Goal: Information Seeking & Learning: Find specific fact

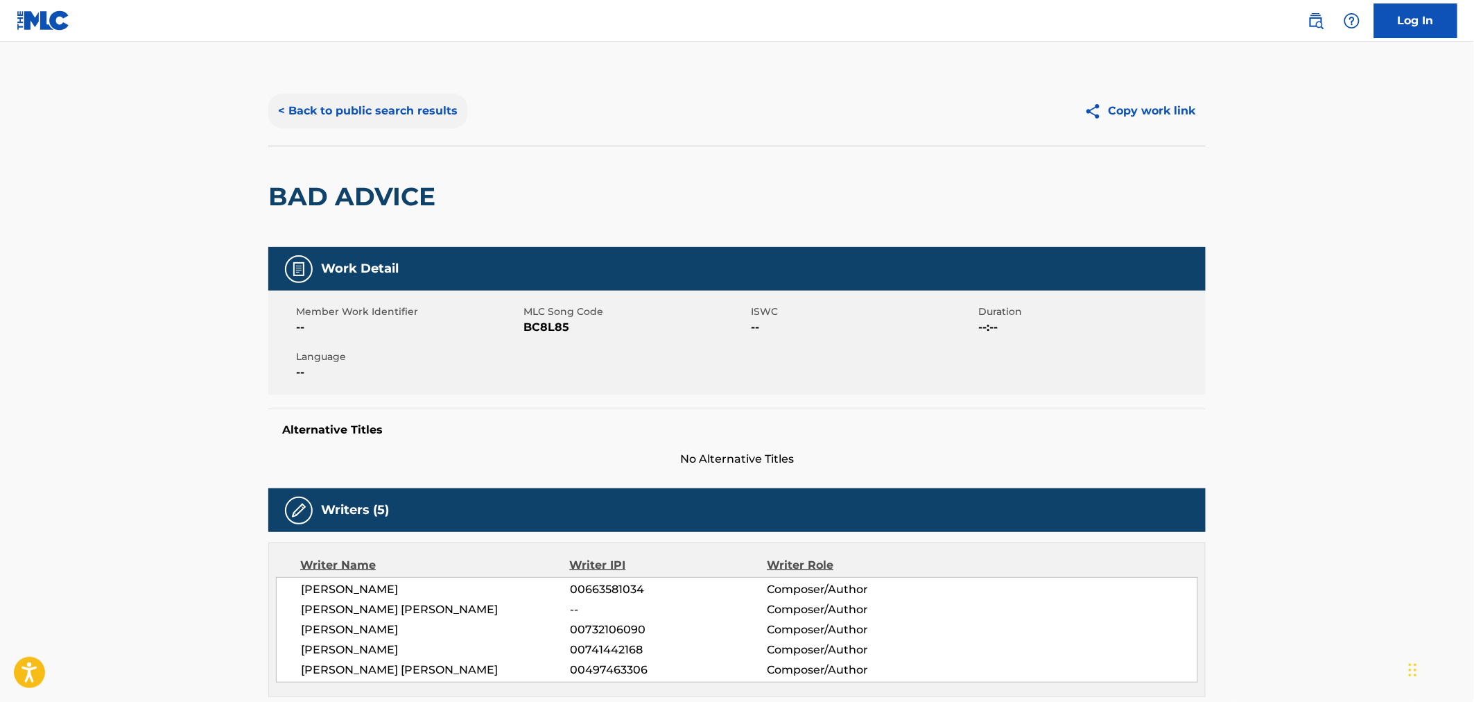
click at [322, 107] on button "< Back to public search results" at bounding box center [367, 111] width 199 height 35
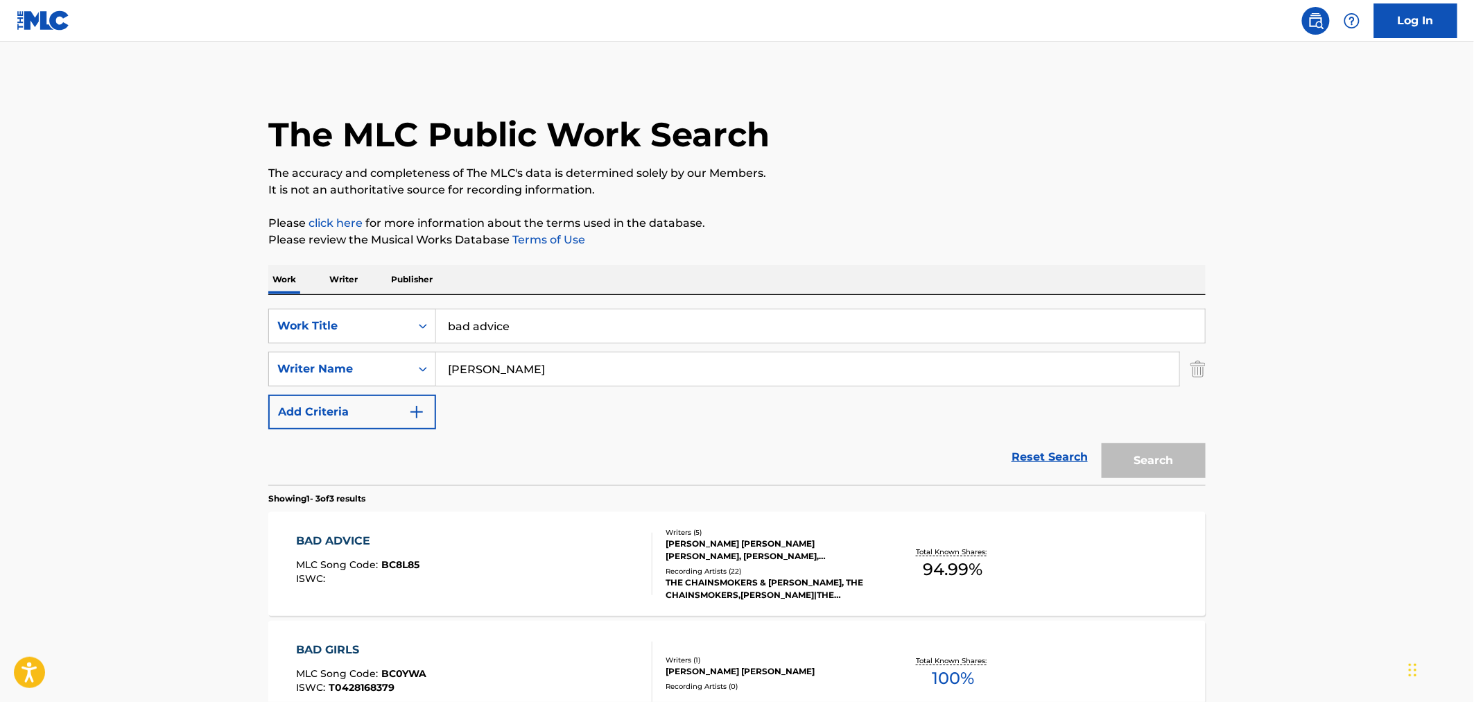
scroll to position [154, 0]
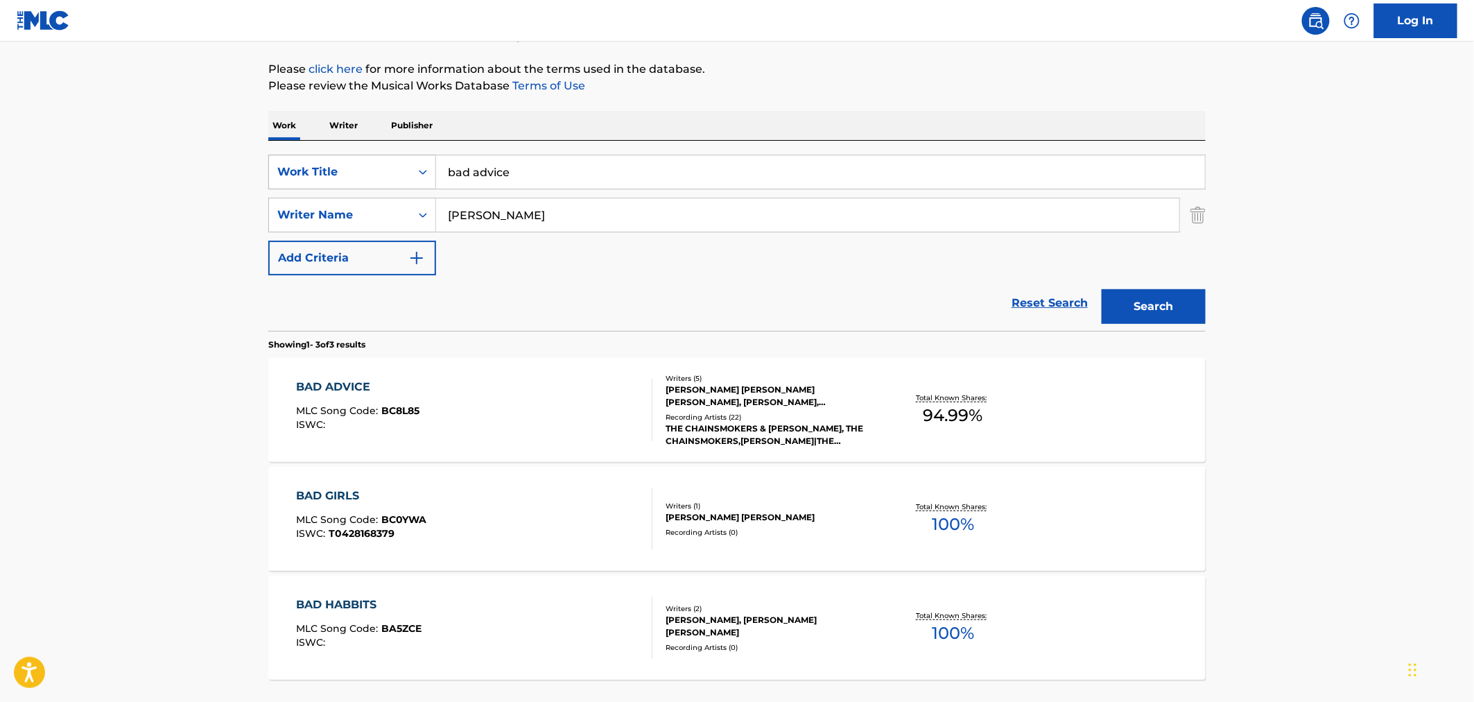
drag, startPoint x: 571, startPoint y: 165, endPoint x: 386, endPoint y: 162, distance: 185.1
click at [386, 162] on div "SearchWithCriteriae04b70a3-280d-4915-957b-da5a28c6970a Work Title bad advice" at bounding box center [736, 172] width 937 height 35
type input "use this [DEMOGRAPHIC_DATA]"
drag, startPoint x: 532, startPoint y: 212, endPoint x: 449, endPoint y: 211, distance: 82.5
click at [449, 211] on input "[PERSON_NAME]" at bounding box center [807, 214] width 743 height 33
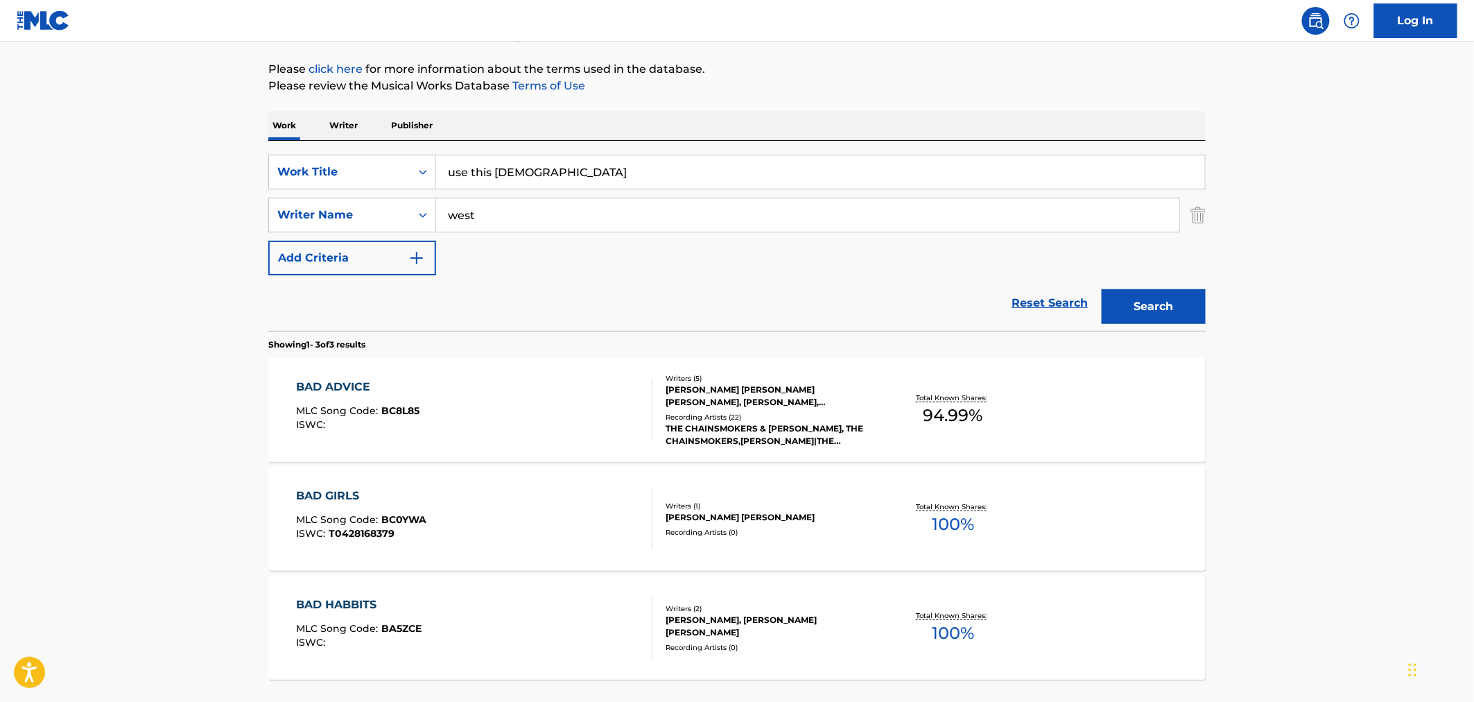
type input "west"
click at [1102, 289] on button "Search" at bounding box center [1154, 306] width 104 height 35
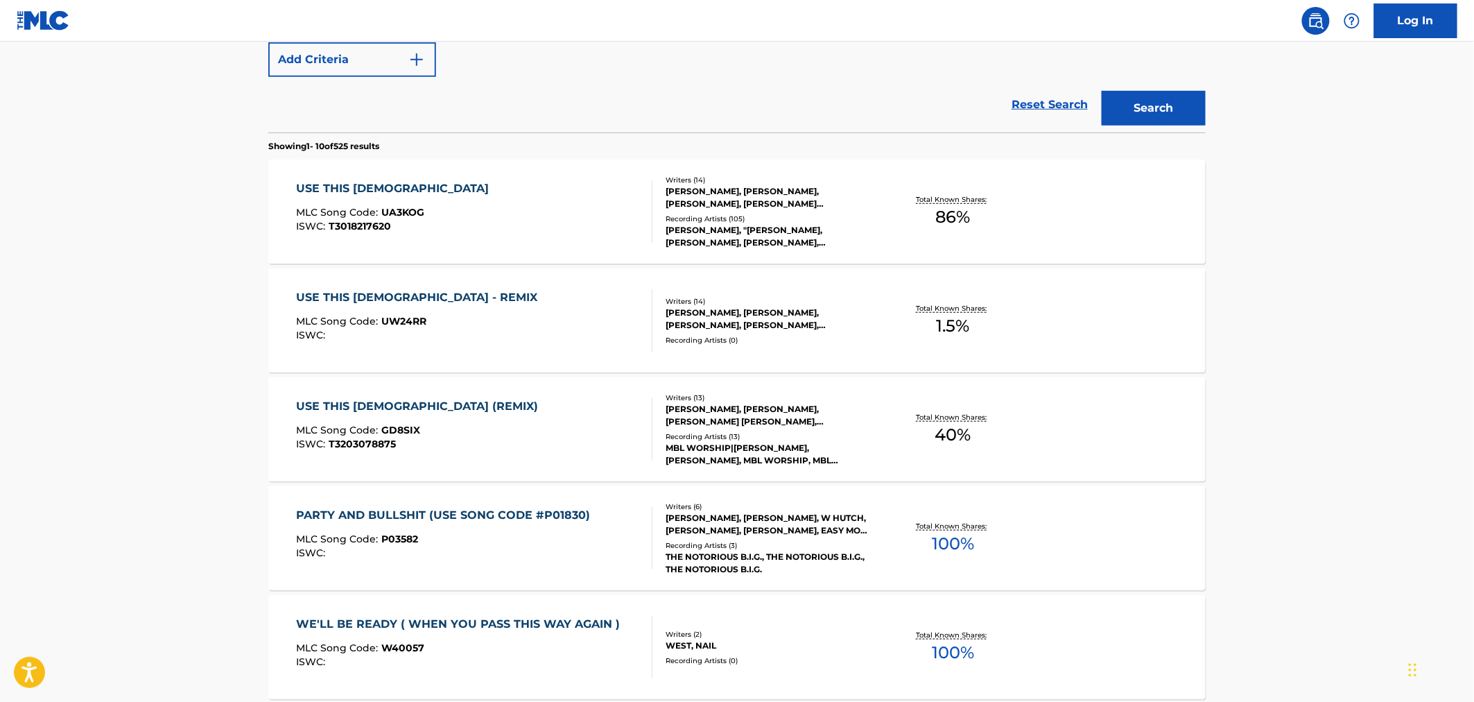
scroll to position [385, 0]
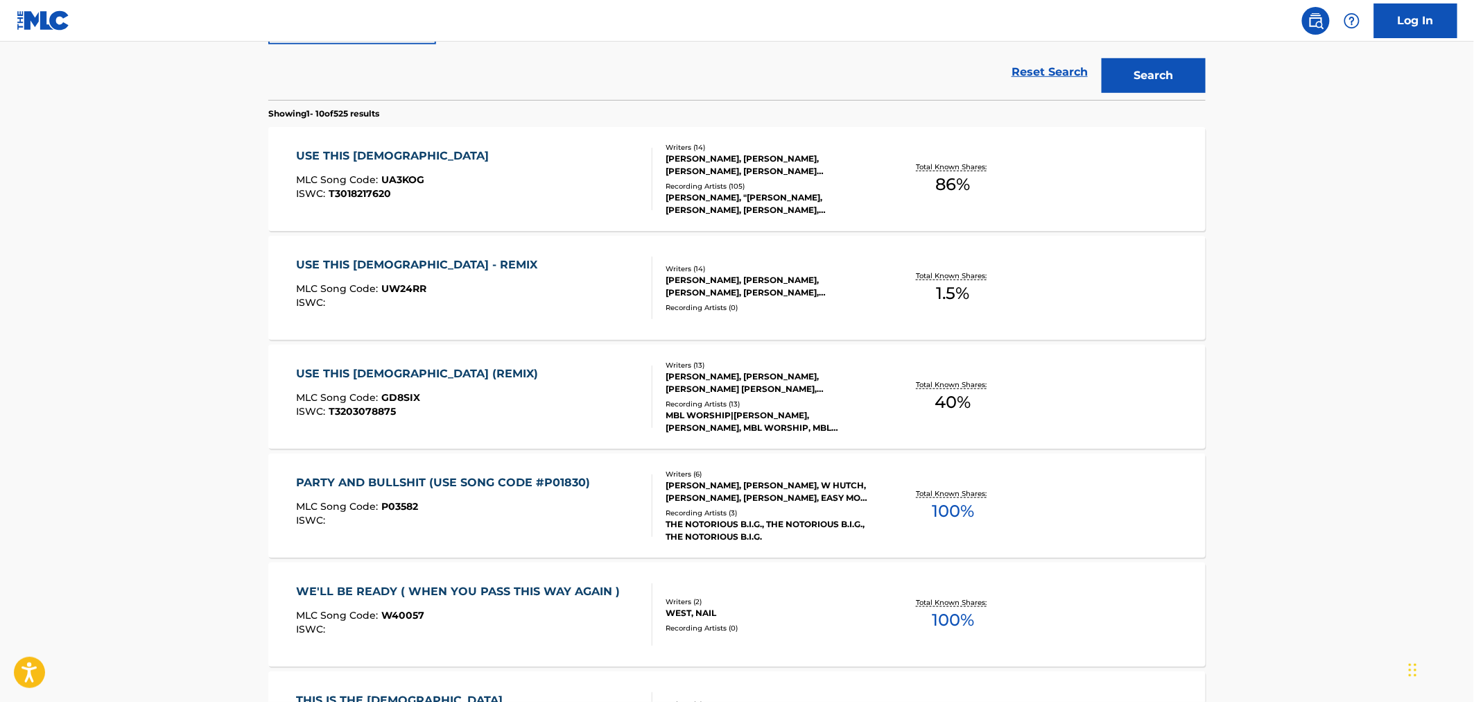
click at [767, 284] on div "[PERSON_NAME], [PERSON_NAME], [PERSON_NAME], [PERSON_NAME], [PERSON_NAME], [PER…" at bounding box center [770, 286] width 209 height 25
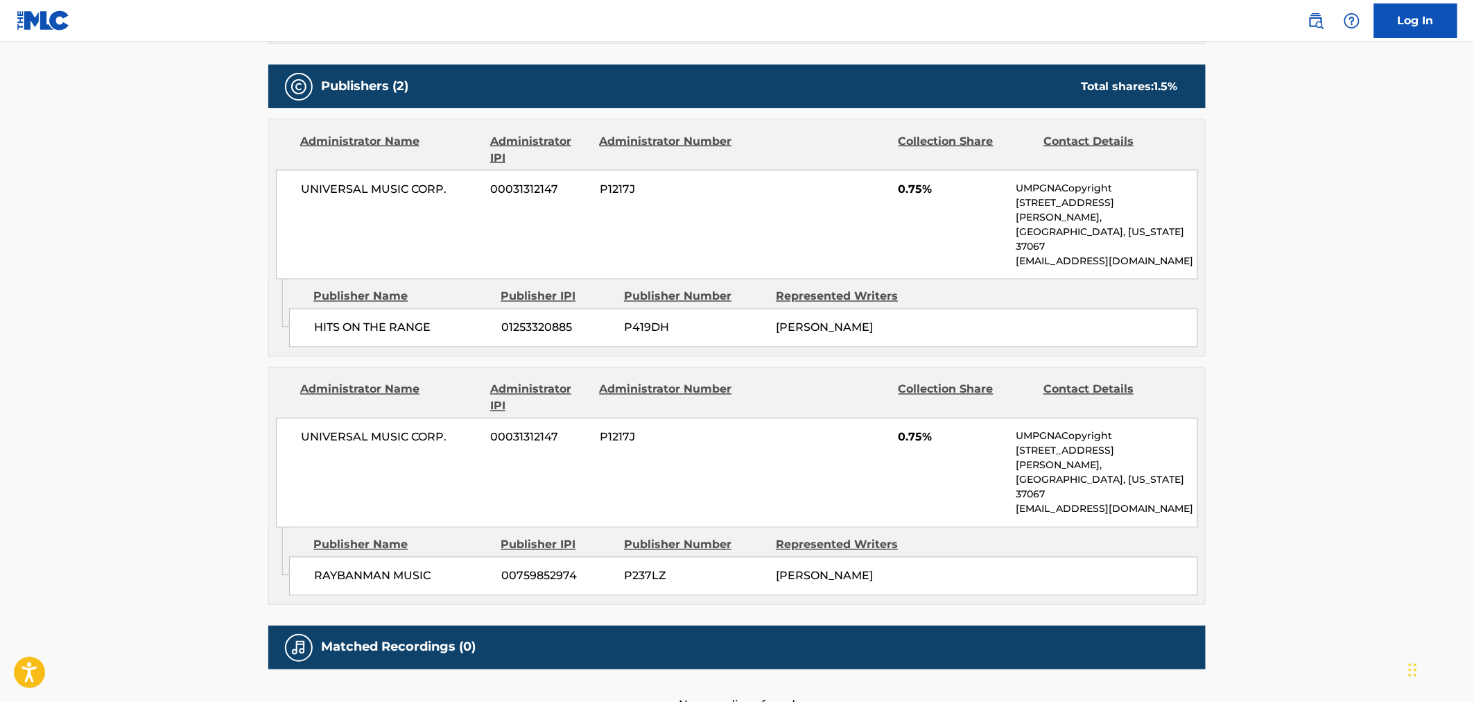
scroll to position [903, 0]
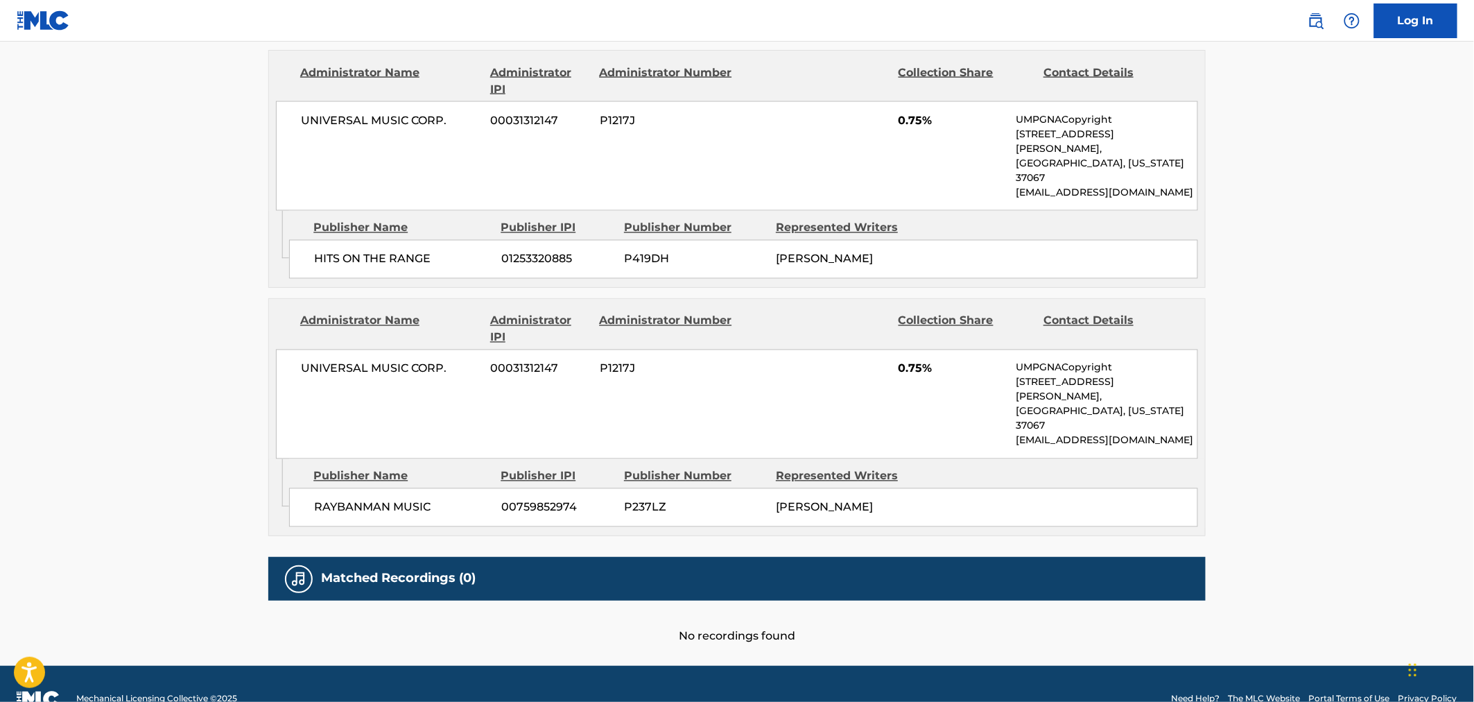
scroll to position [463, 0]
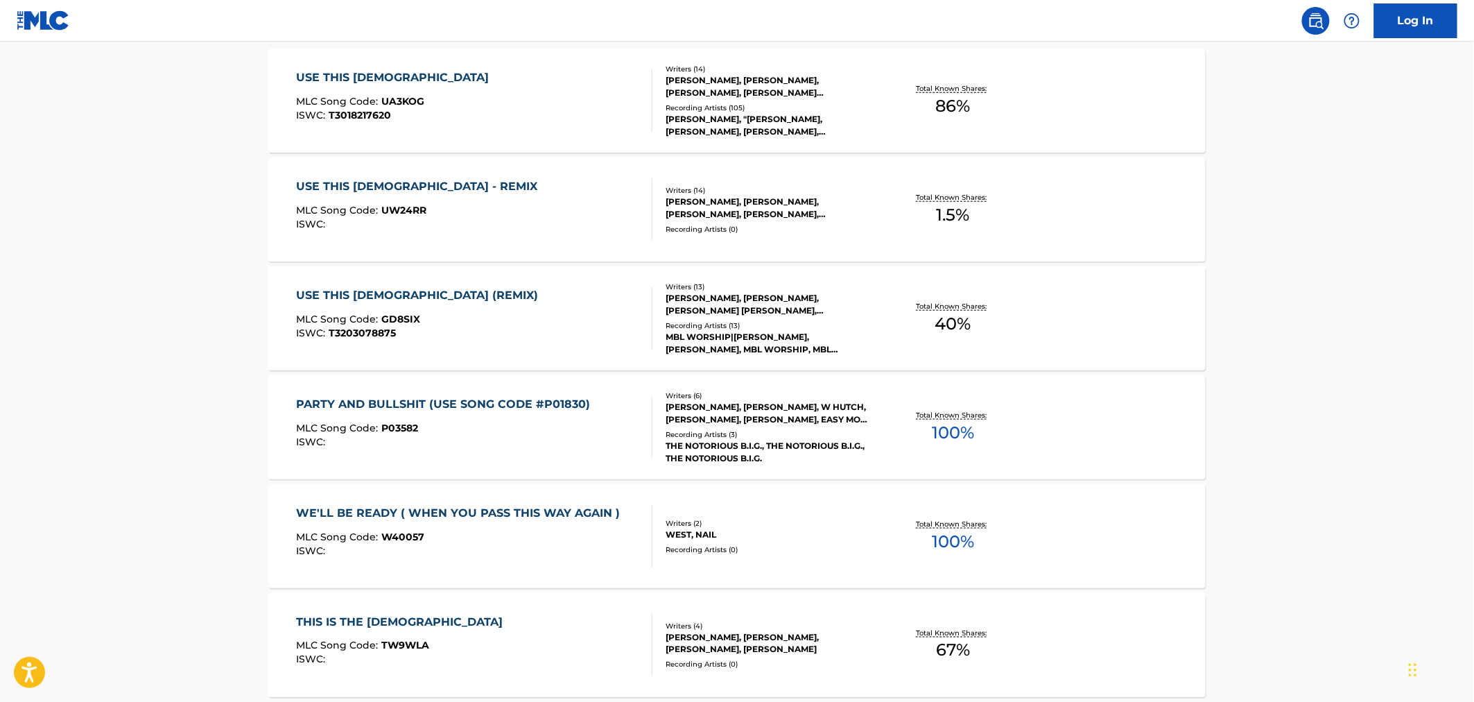
click at [745, 300] on div "[PERSON_NAME], [PERSON_NAME], [PERSON_NAME] [PERSON_NAME], [PERSON_NAME], [PERS…" at bounding box center [770, 304] width 209 height 25
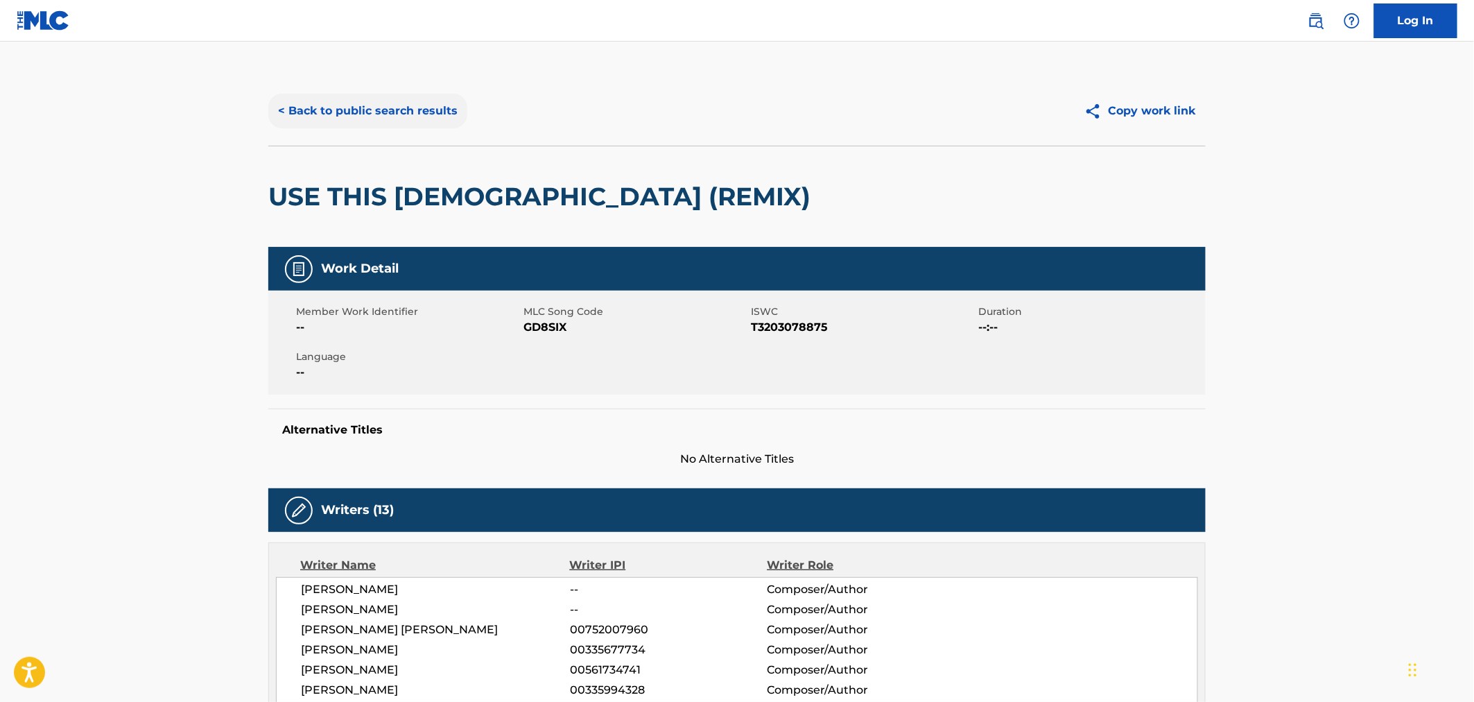
click at [315, 118] on button "< Back to public search results" at bounding box center [367, 111] width 199 height 35
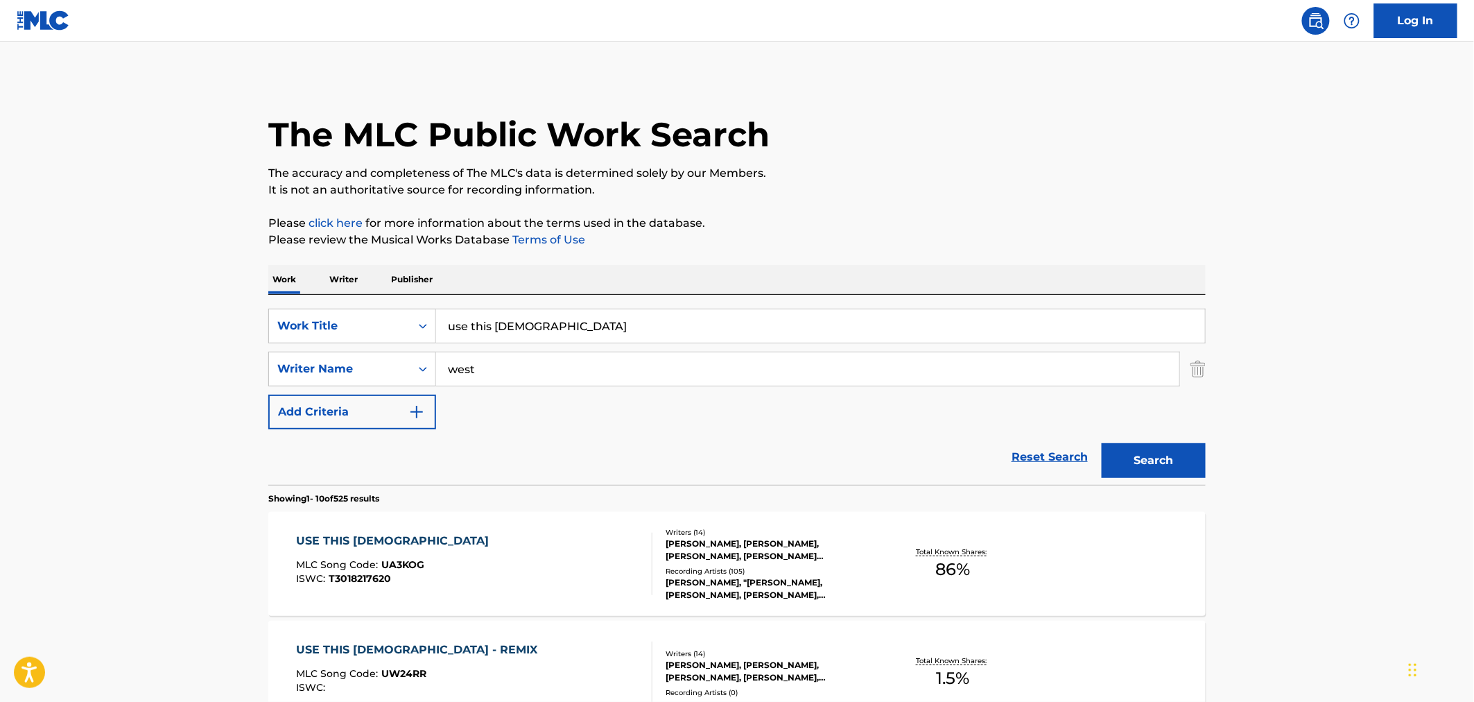
drag, startPoint x: 588, startPoint y: 323, endPoint x: 319, endPoint y: 288, distance: 271.3
type input "fam good we good"
type input "khaled"
click at [1102, 443] on button "Search" at bounding box center [1154, 460] width 104 height 35
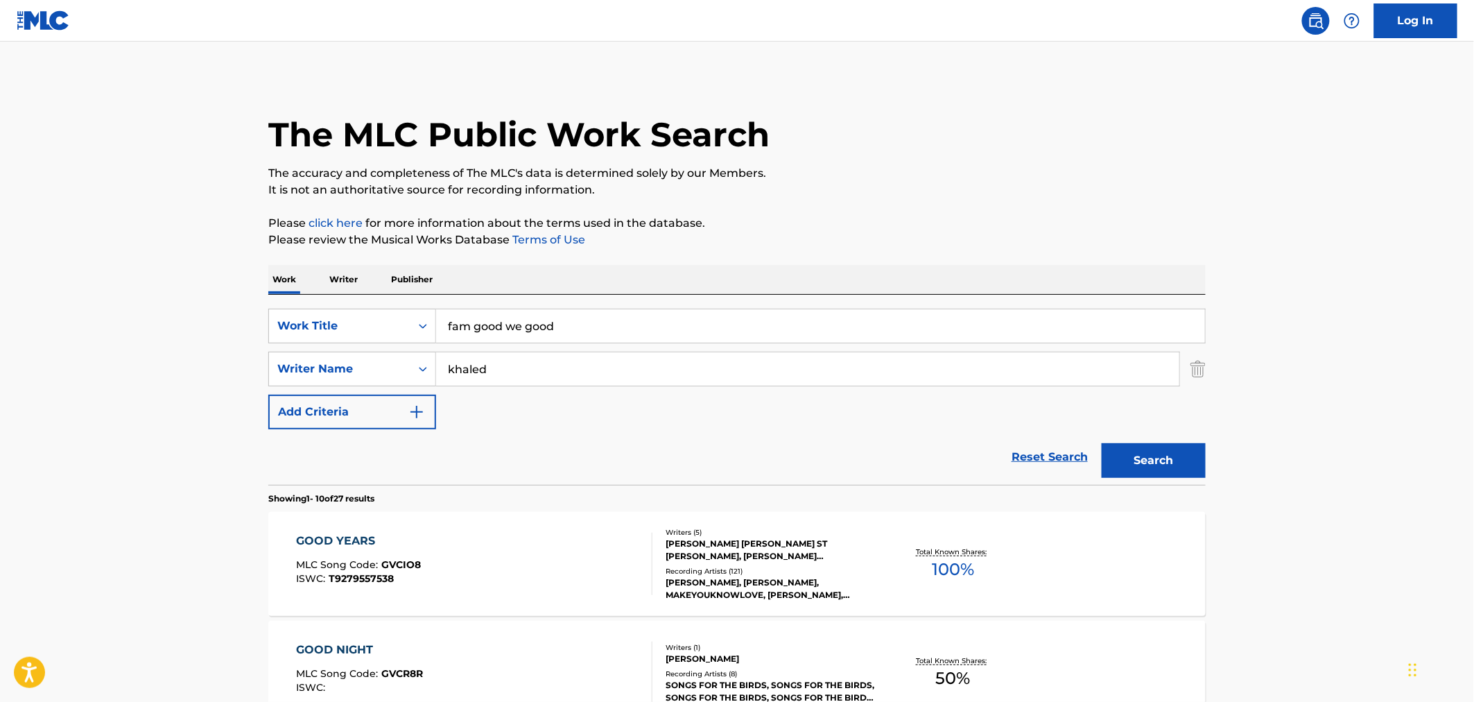
drag, startPoint x: 550, startPoint y: 322, endPoint x: 502, endPoint y: 323, distance: 48.5
click at [502, 323] on input "fam good we good" at bounding box center [820, 325] width 769 height 33
type input "fam good"
click at [1102, 443] on button "Search" at bounding box center [1154, 460] width 104 height 35
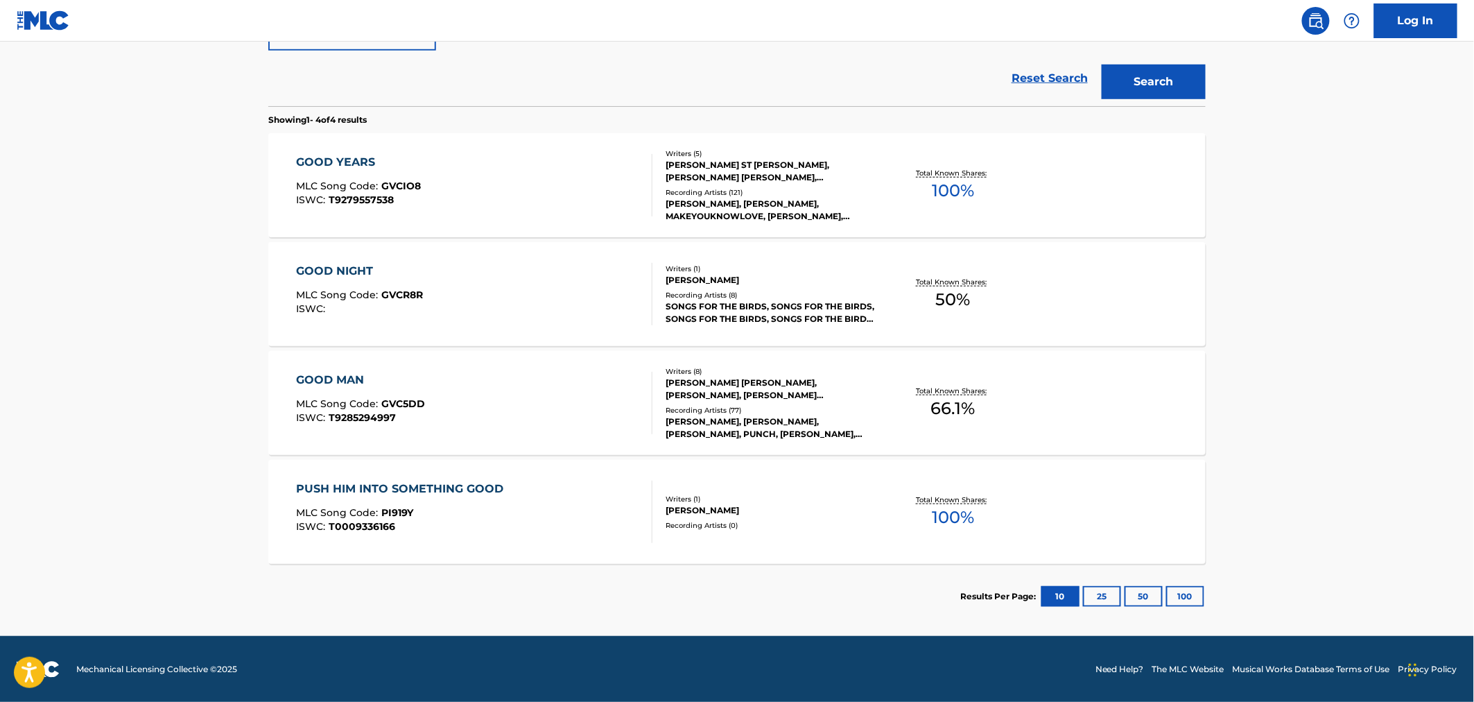
scroll to position [71, 0]
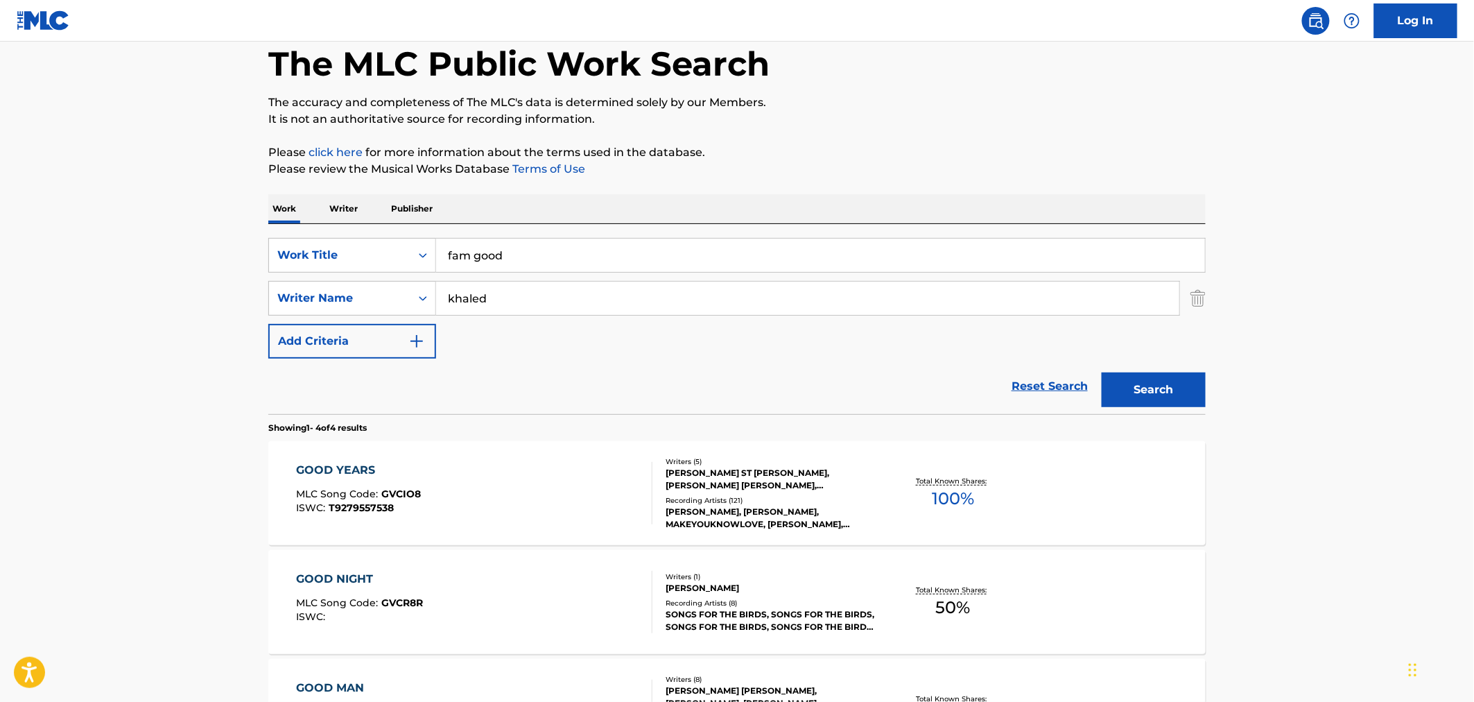
drag, startPoint x: 497, startPoint y: 297, endPoint x: 440, endPoint y: 296, distance: 57.5
click at [440, 296] on input "khaled" at bounding box center [807, 297] width 743 height 33
click at [1102, 372] on button "Search" at bounding box center [1154, 389] width 104 height 35
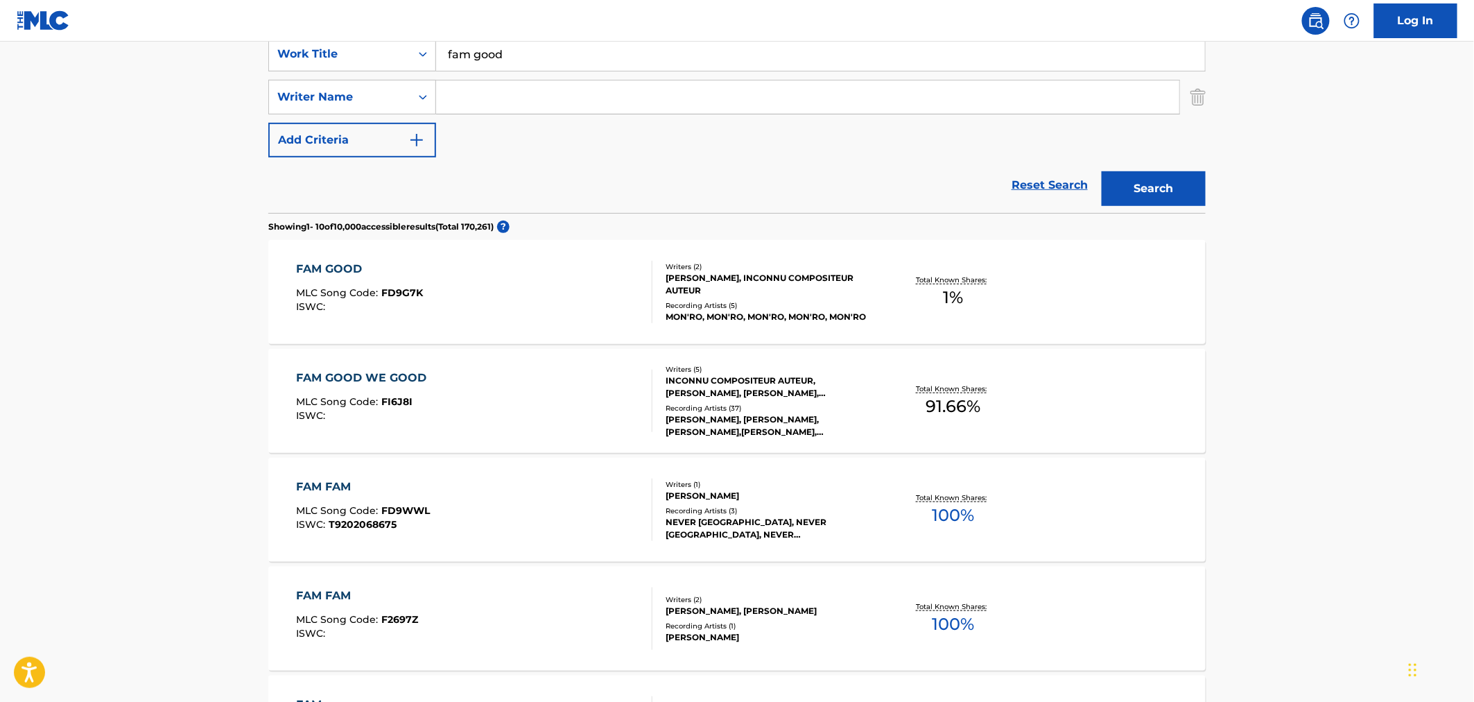
scroll to position [385, 0]
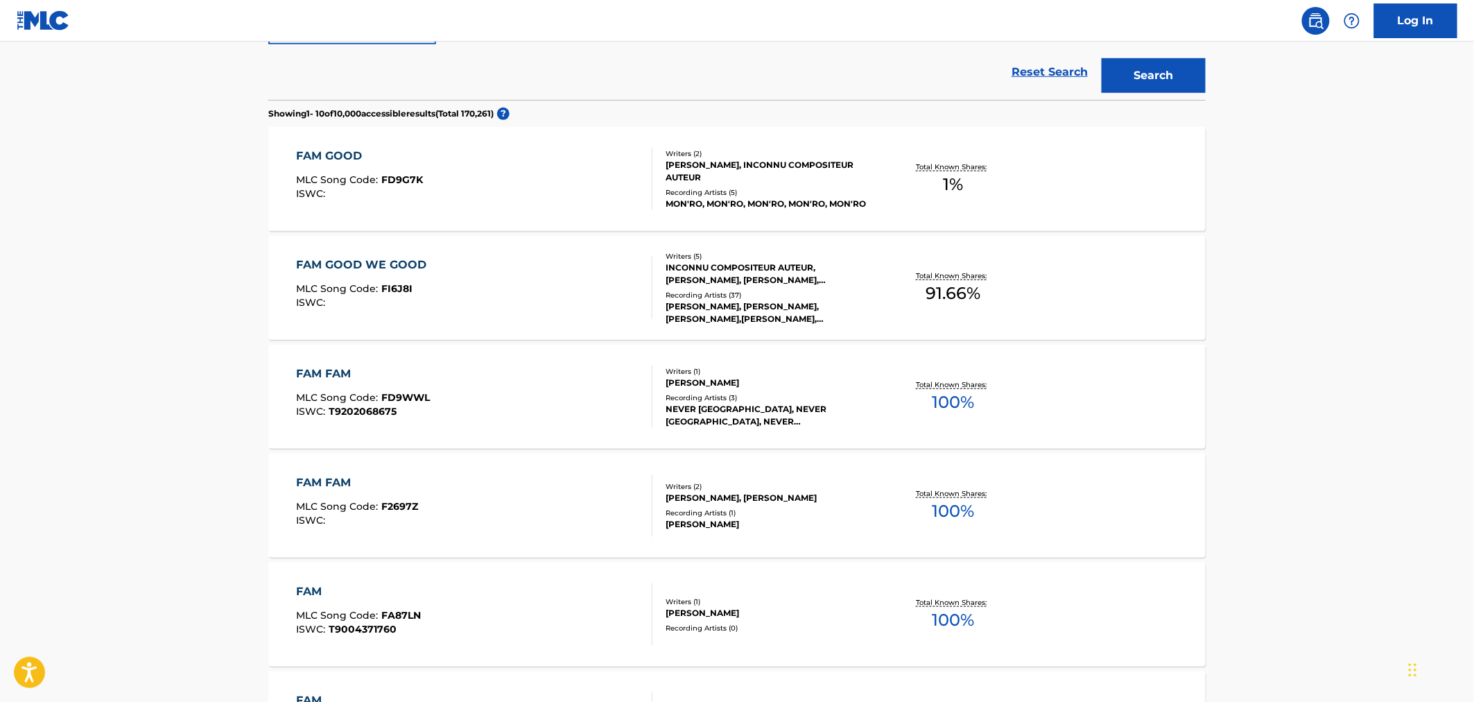
click at [701, 259] on div "Writers ( 5 )" at bounding box center [770, 256] width 209 height 10
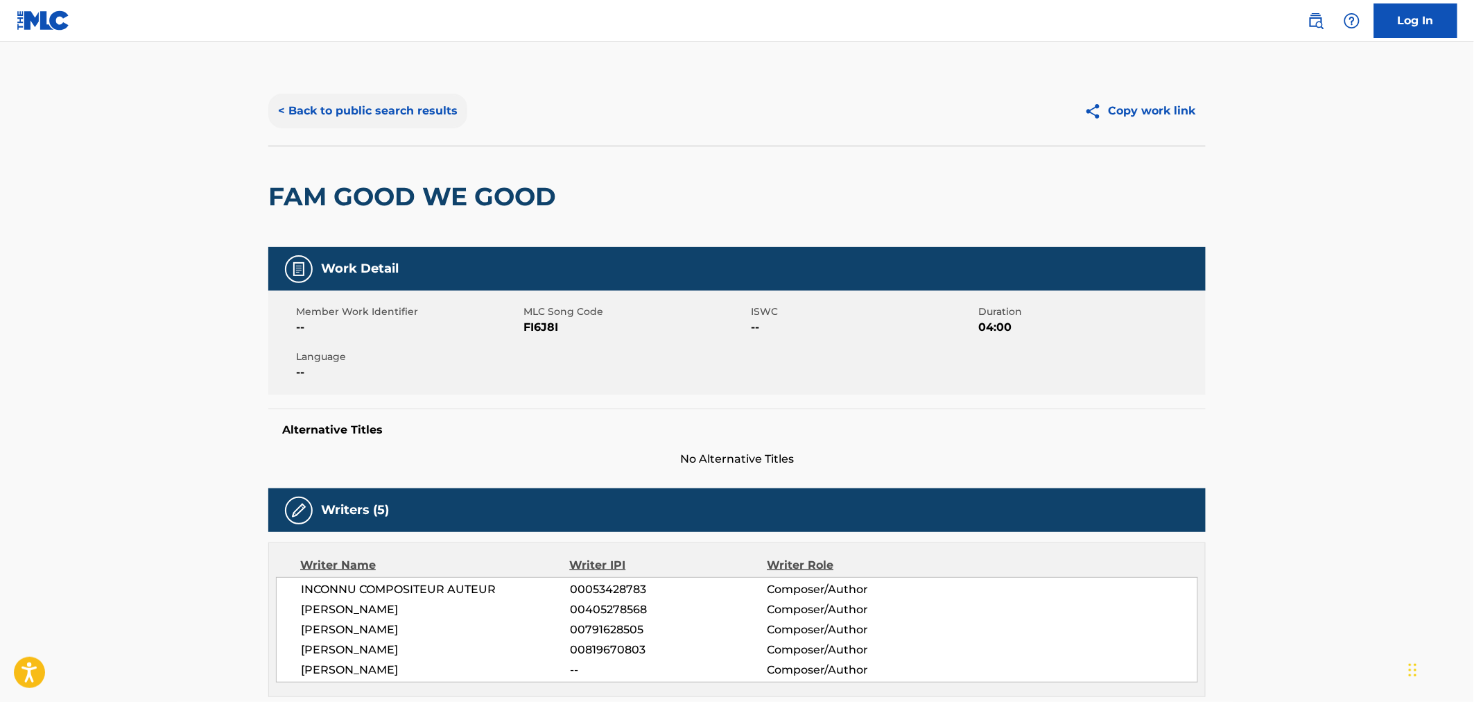
click at [403, 102] on button "< Back to public search results" at bounding box center [367, 111] width 199 height 35
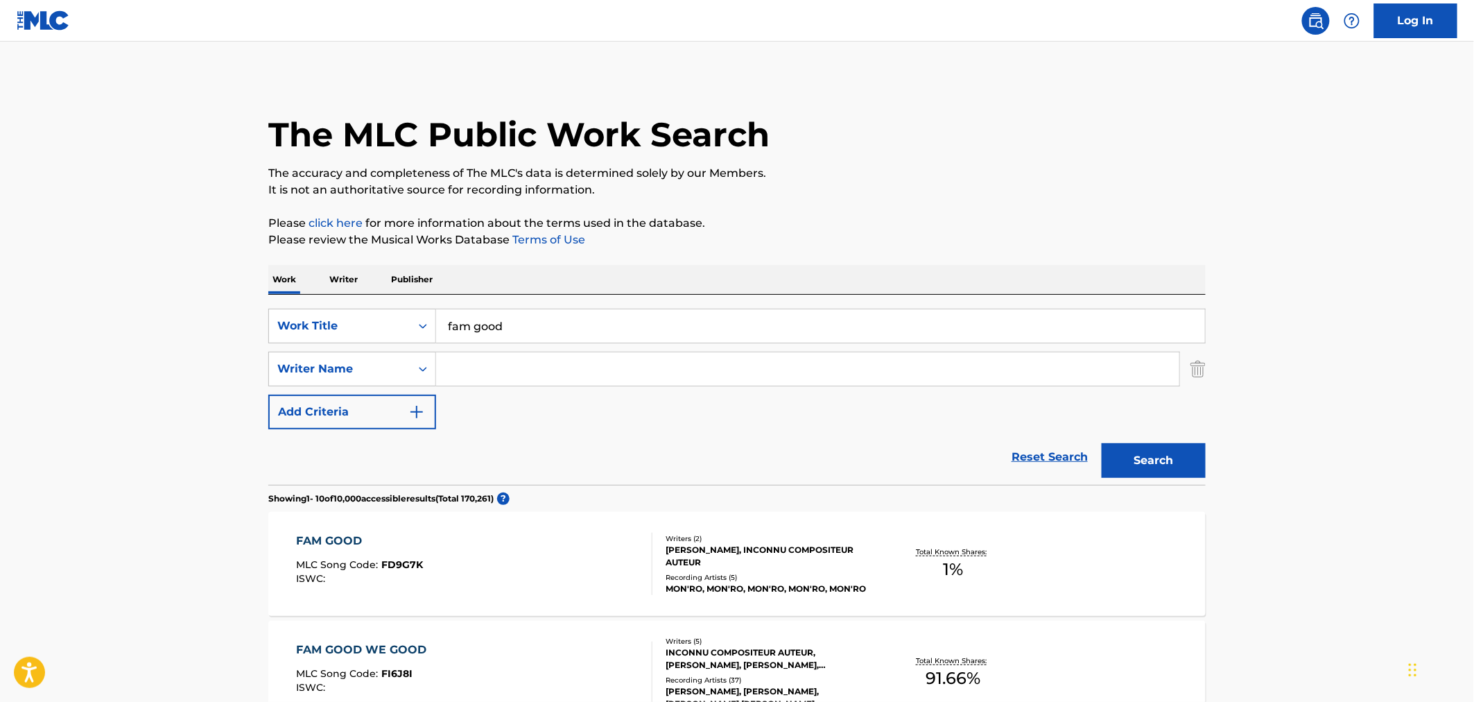
drag, startPoint x: 521, startPoint y: 331, endPoint x: 225, endPoint y: 320, distance: 296.9
type input "let's pray"
drag, startPoint x: 467, startPoint y: 352, endPoint x: 472, endPoint y: 361, distance: 10.0
click at [472, 359] on input "Search Form" at bounding box center [807, 368] width 743 height 33
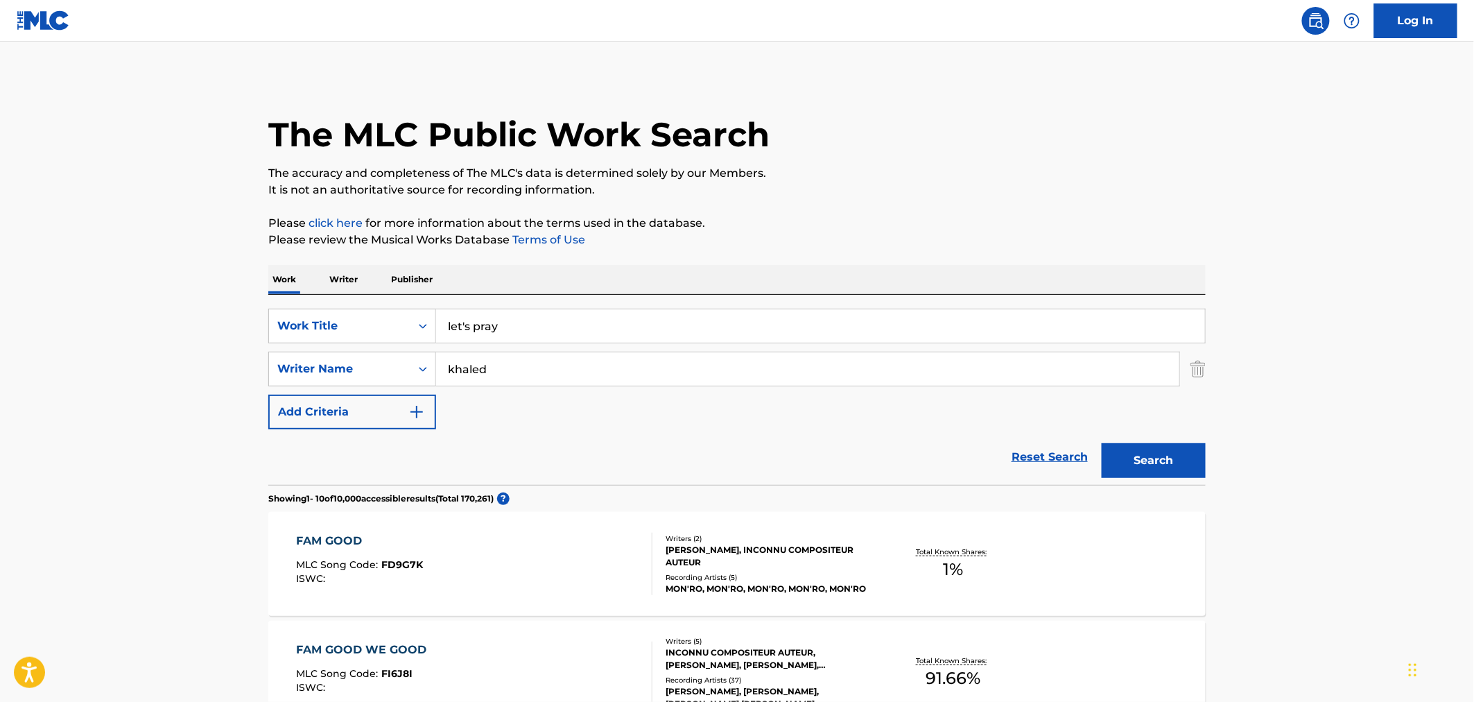
type input "khaled"
click at [1102, 443] on button "Search" at bounding box center [1154, 460] width 104 height 35
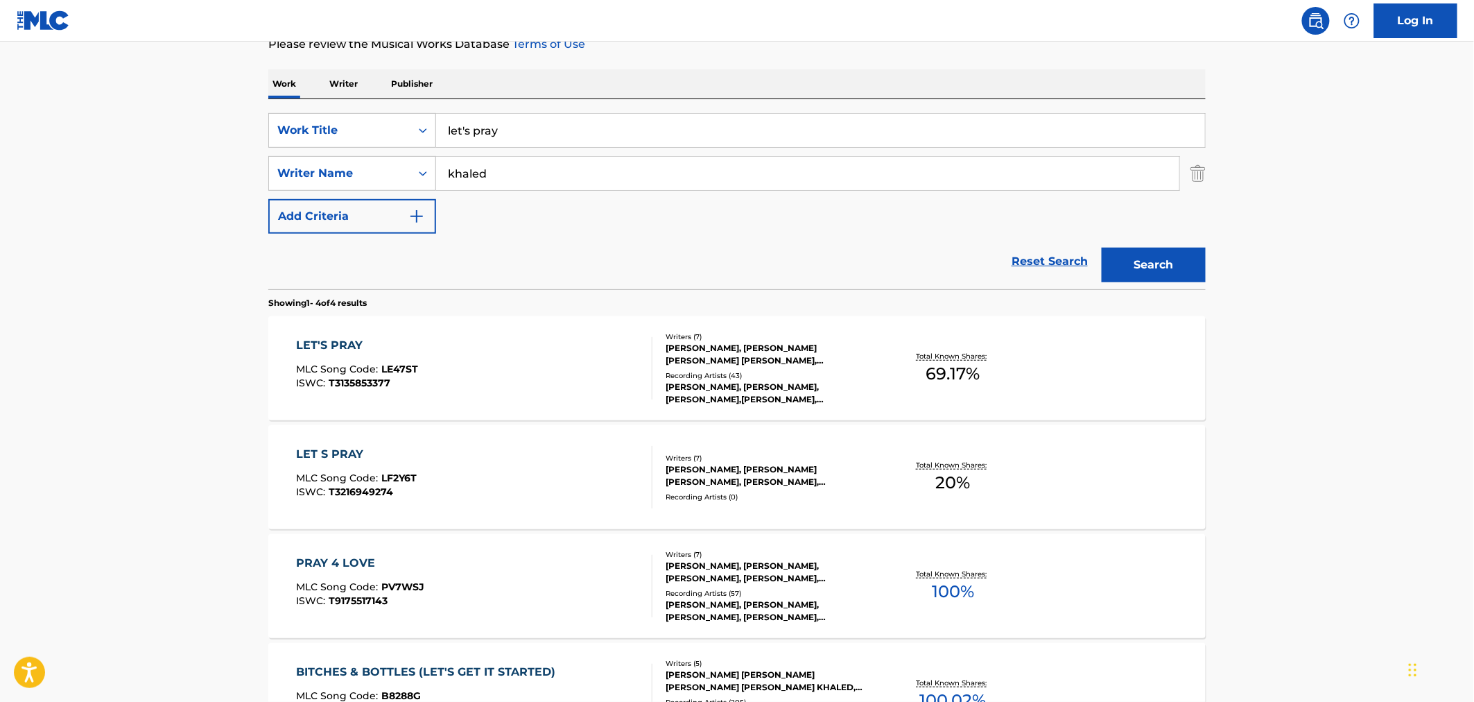
scroll to position [231, 0]
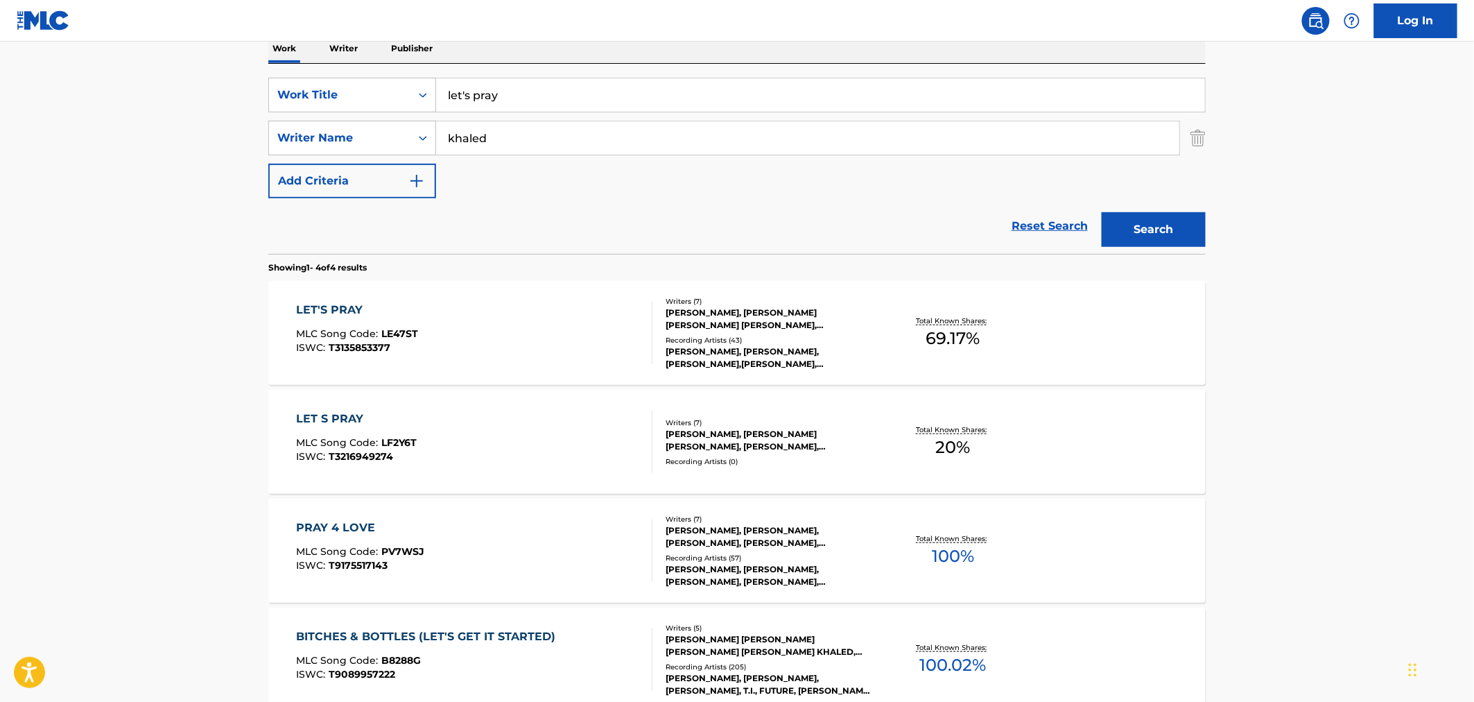
click at [589, 324] on div "LET'S PRAY MLC Song Code : LE47ST ISWC : T3135853377" at bounding box center [475, 333] width 356 height 62
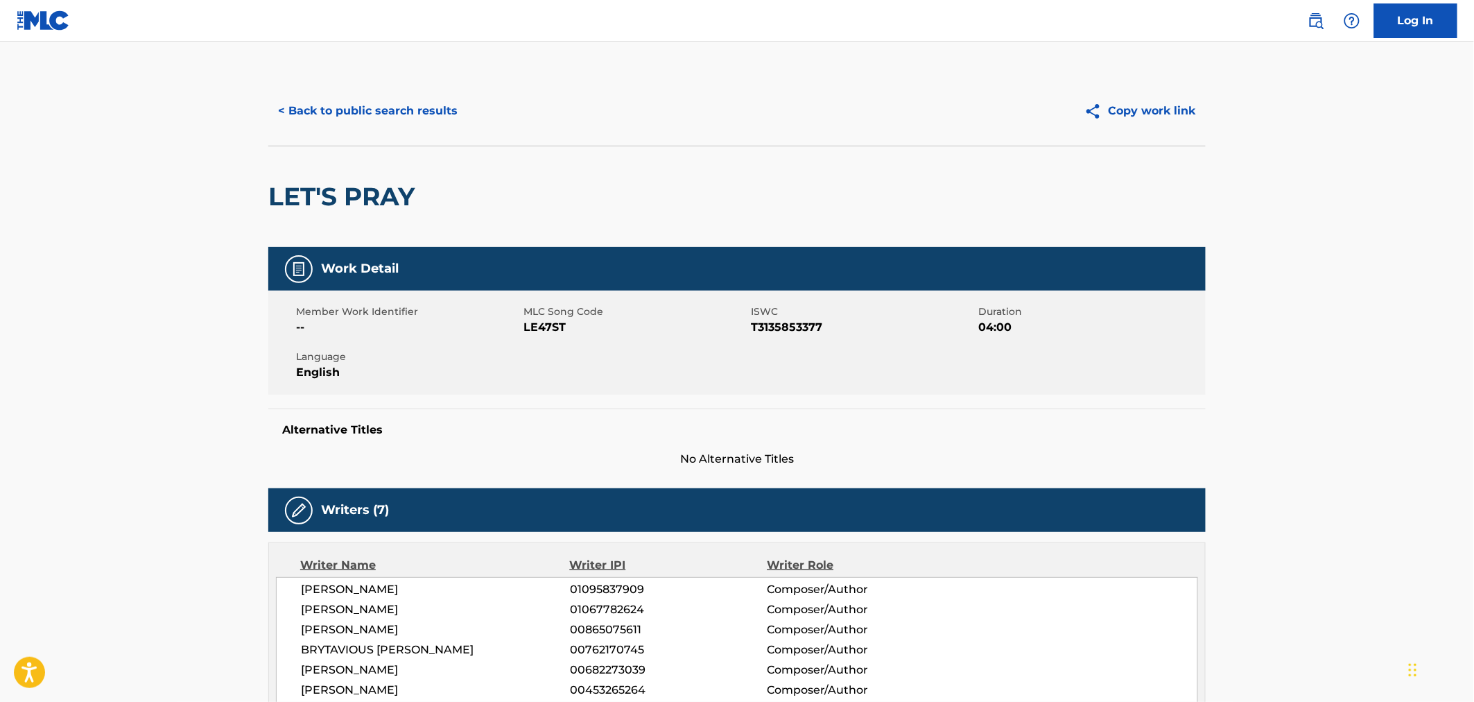
click at [349, 134] on div "< Back to public search results Copy work link" at bounding box center [736, 110] width 937 height 69
click at [354, 119] on button "< Back to public search results" at bounding box center [367, 111] width 199 height 35
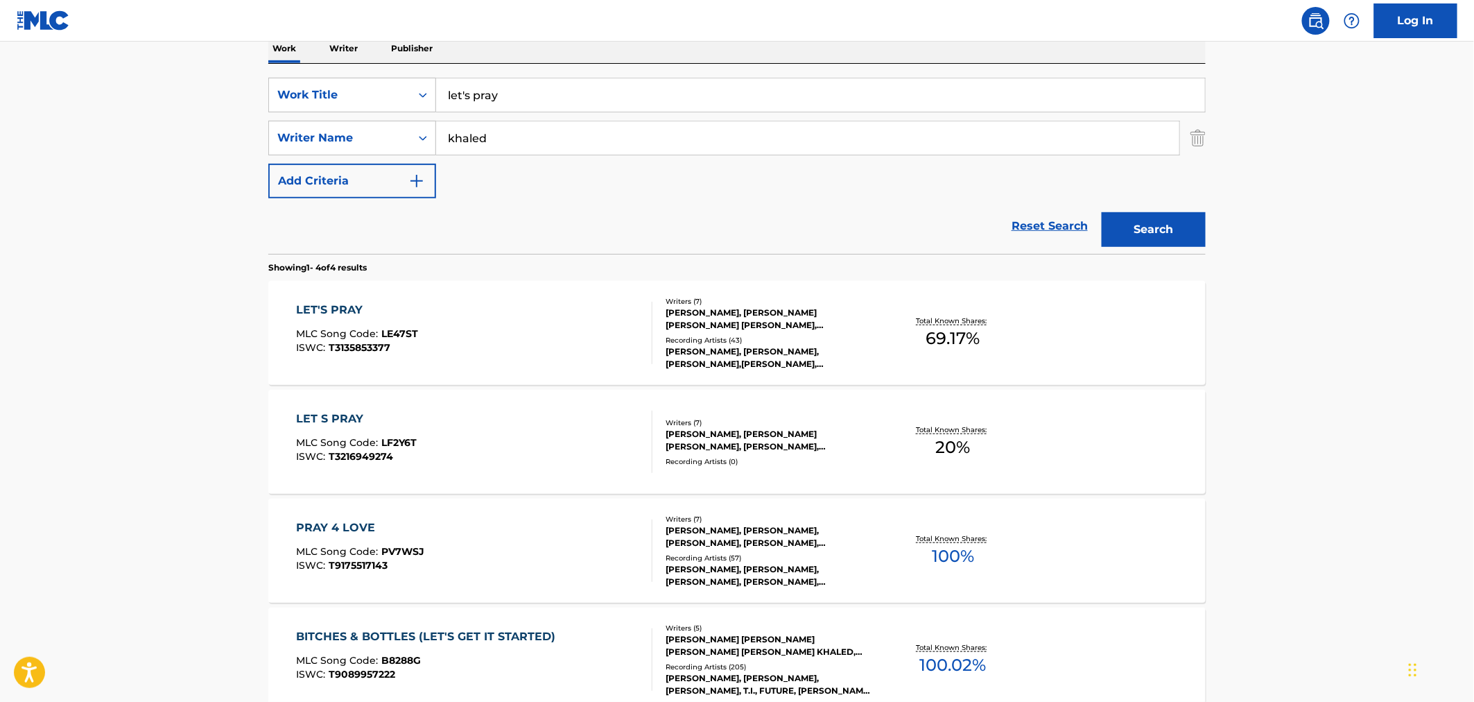
drag, startPoint x: 509, startPoint y: 80, endPoint x: 426, endPoint y: 73, distance: 82.8
click at [426, 73] on div "SearchWithCriteriae04b70a3-280d-4915-957b-da5a28c6970a Work Title let's pray Se…" at bounding box center [736, 159] width 937 height 190
type input "way past luck"
click at [1102, 212] on button "Search" at bounding box center [1154, 229] width 104 height 35
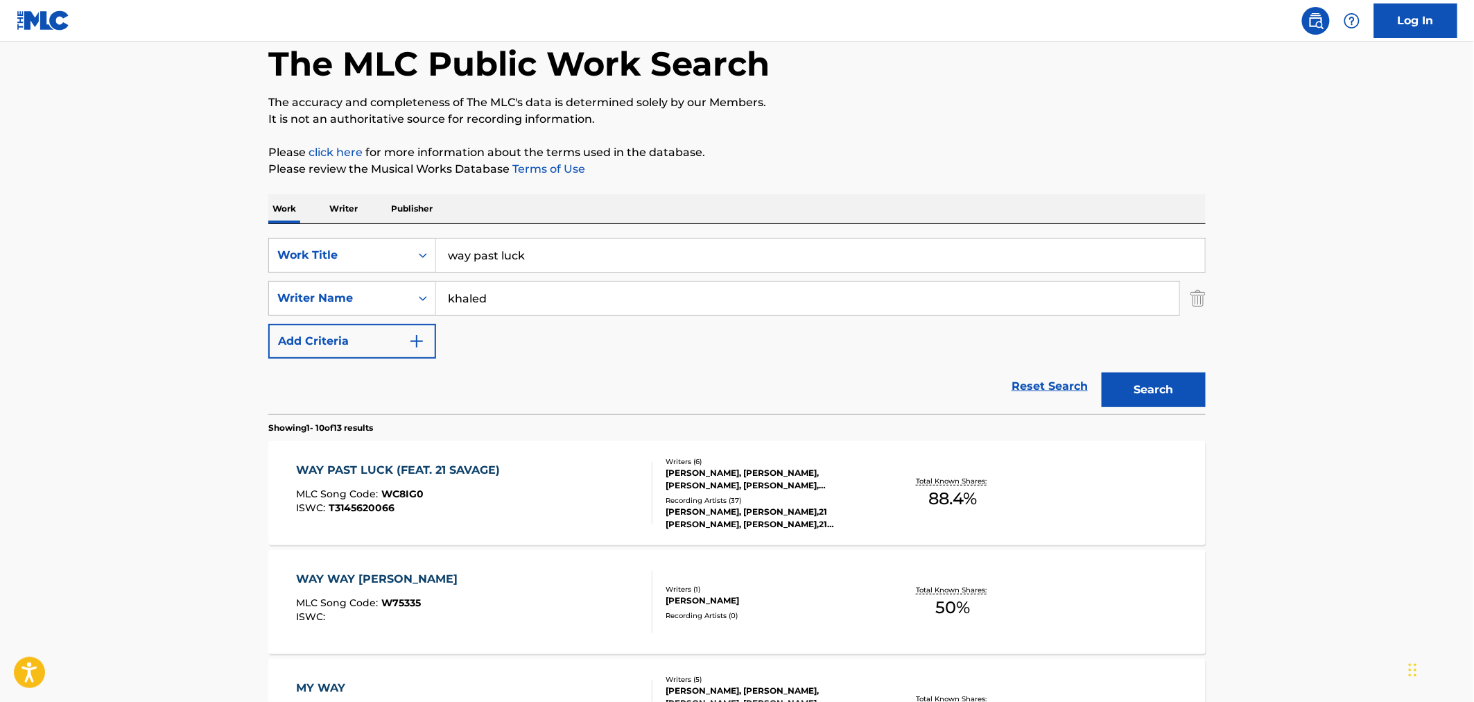
scroll to position [154, 0]
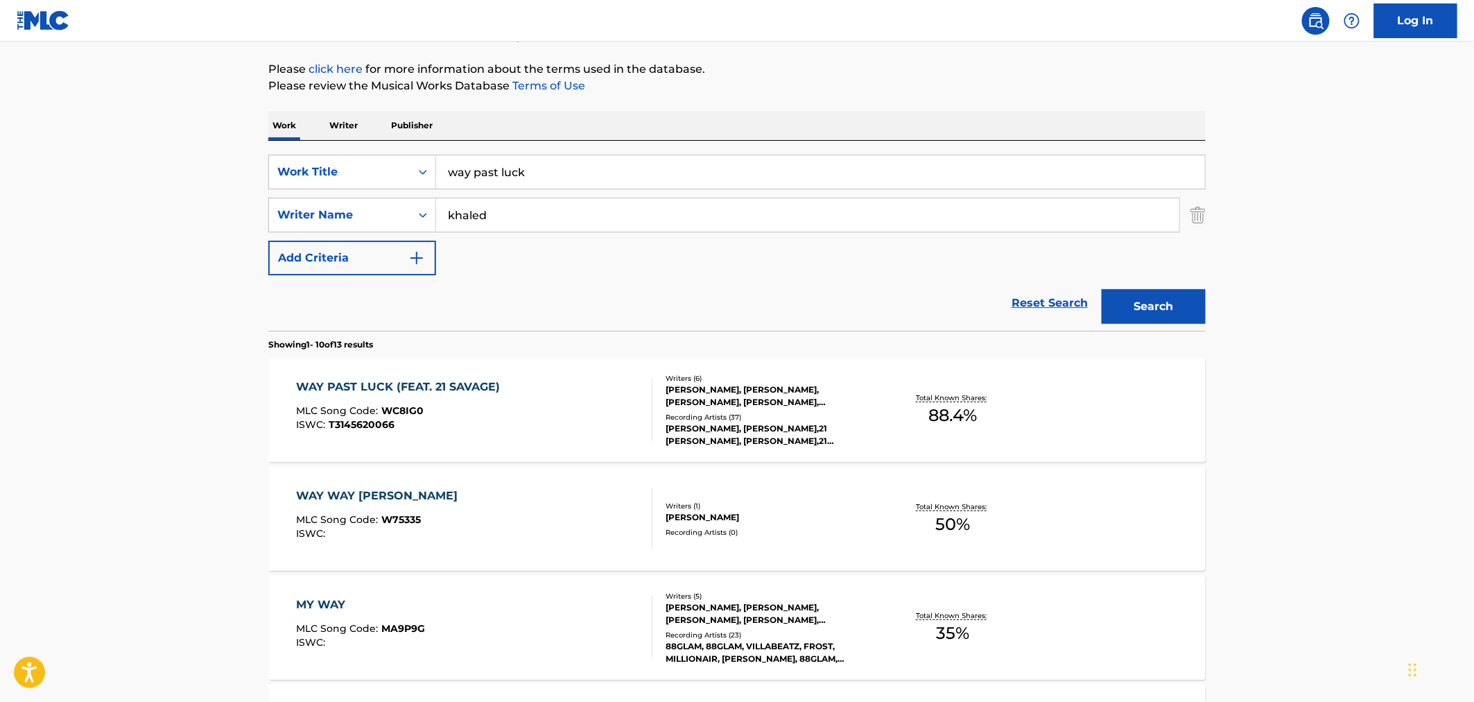
click at [725, 385] on div "[PERSON_NAME], [PERSON_NAME], [PERSON_NAME], [PERSON_NAME], [PERSON_NAME] [PERS…" at bounding box center [770, 395] width 209 height 25
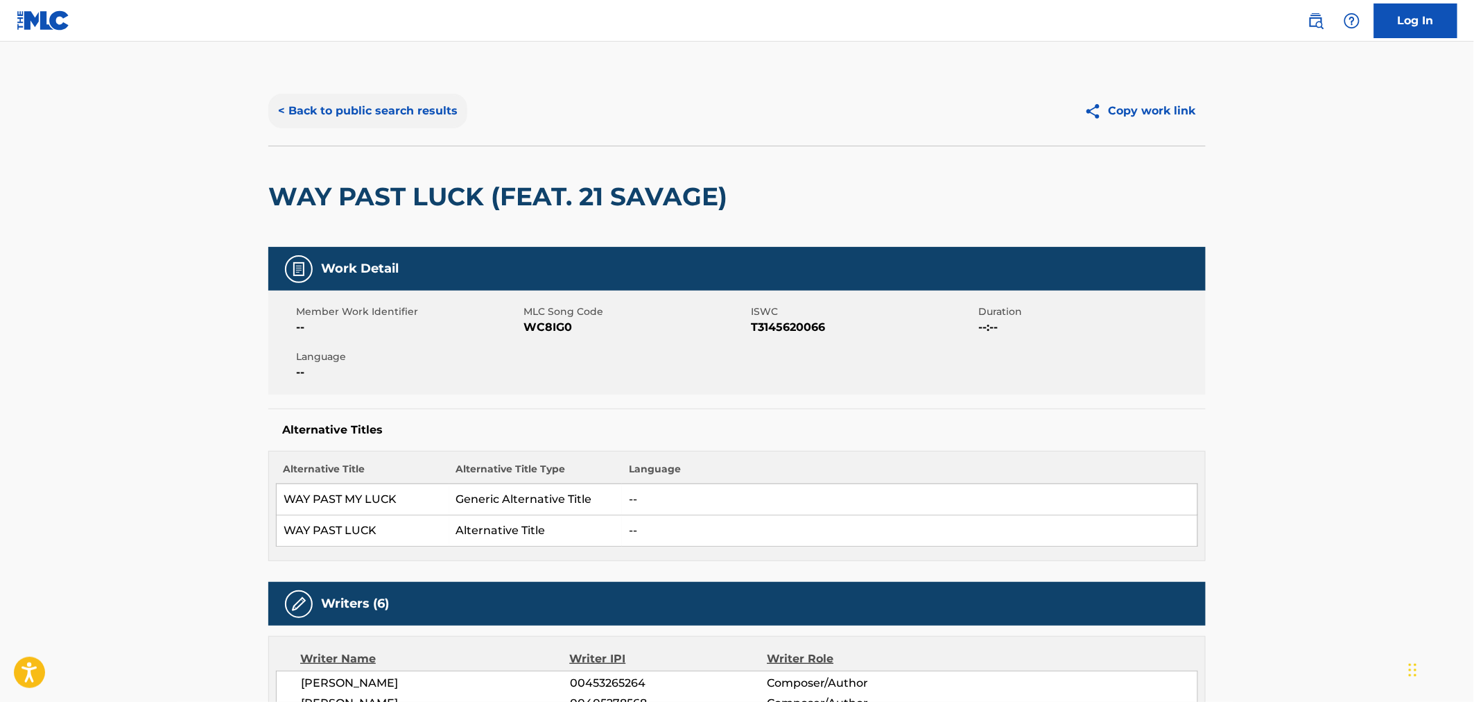
click at [347, 118] on button "< Back to public search results" at bounding box center [367, 111] width 199 height 35
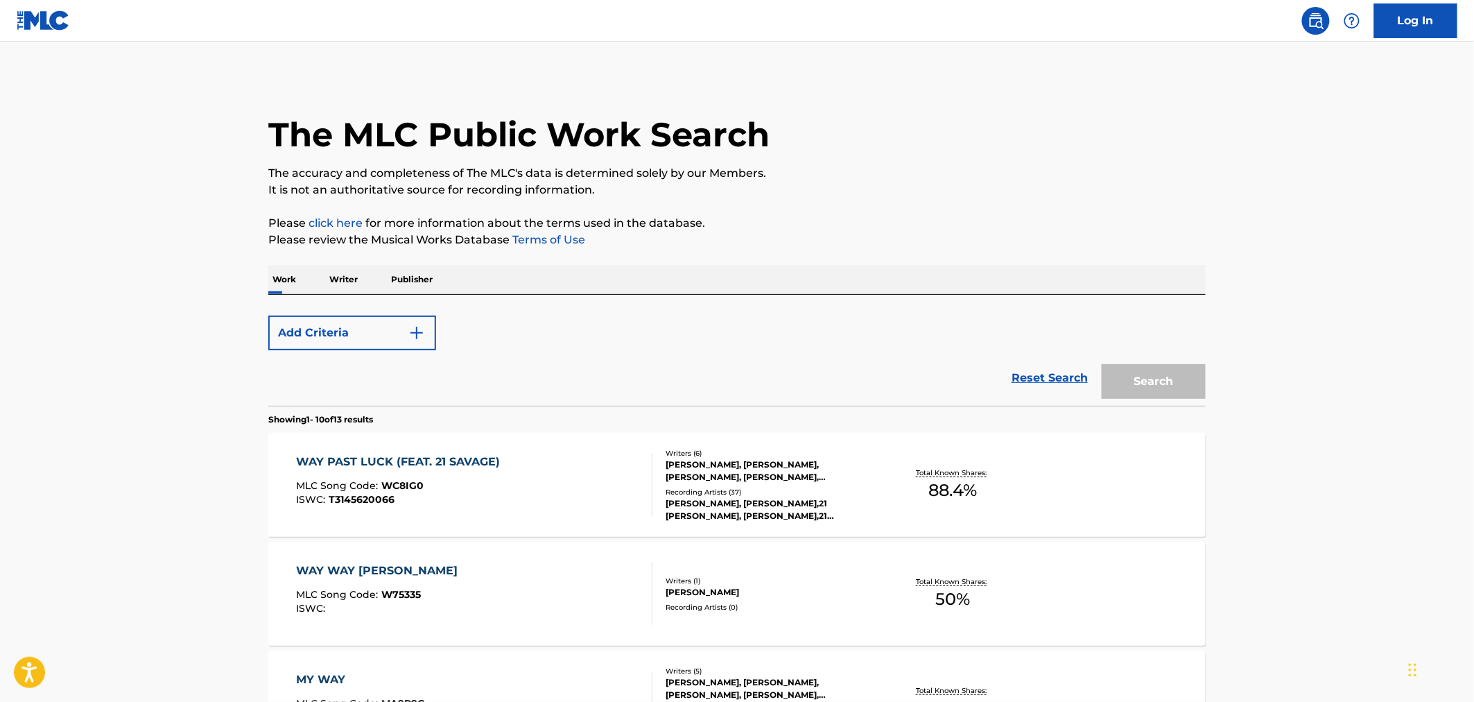
scroll to position [154, 0]
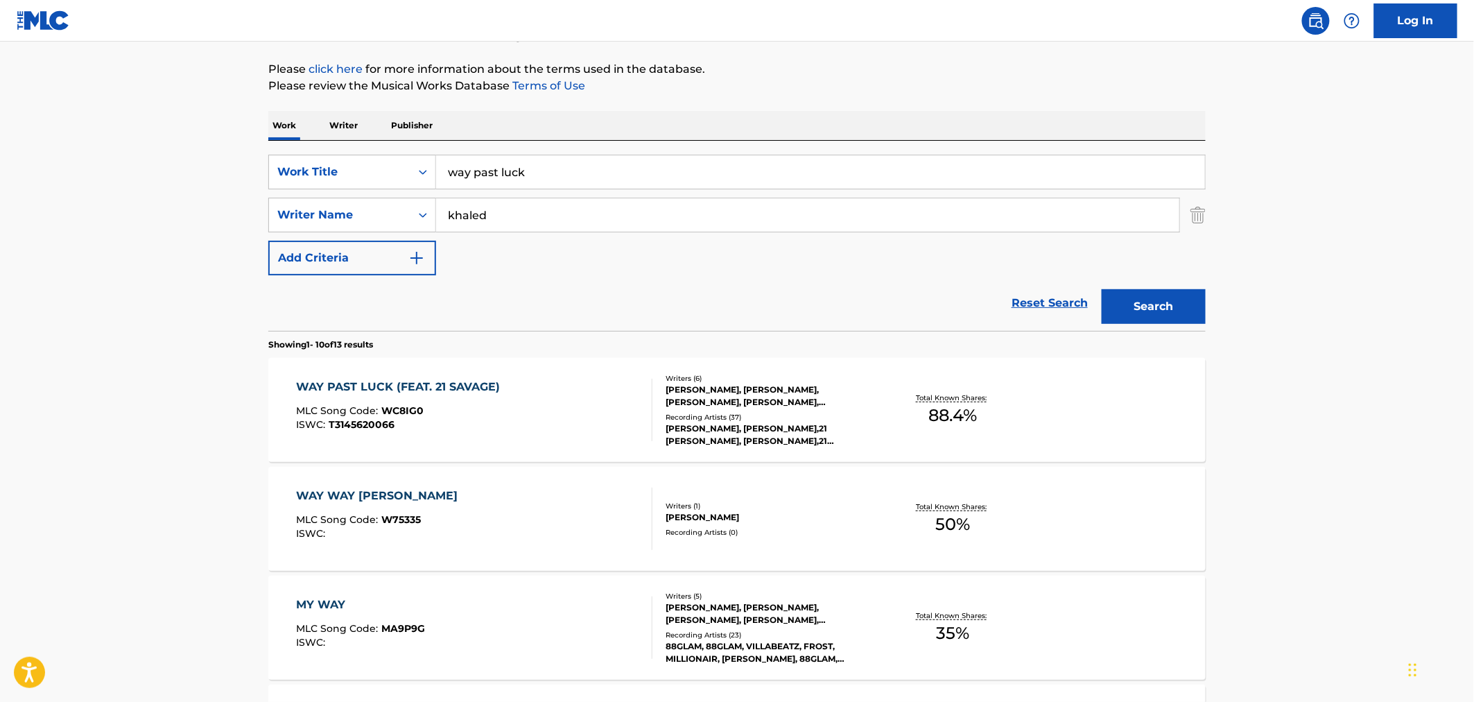
drag, startPoint x: 551, startPoint y: 174, endPoint x: 315, endPoint y: 153, distance: 236.7
click at [315, 153] on div "SearchWithCriteriae04b70a3-280d-4915-957b-da5a28c6970a Work Title way past luck…" at bounding box center [736, 236] width 937 height 190
type input "the streets know my name"
click at [1102, 289] on button "Search" at bounding box center [1154, 306] width 104 height 35
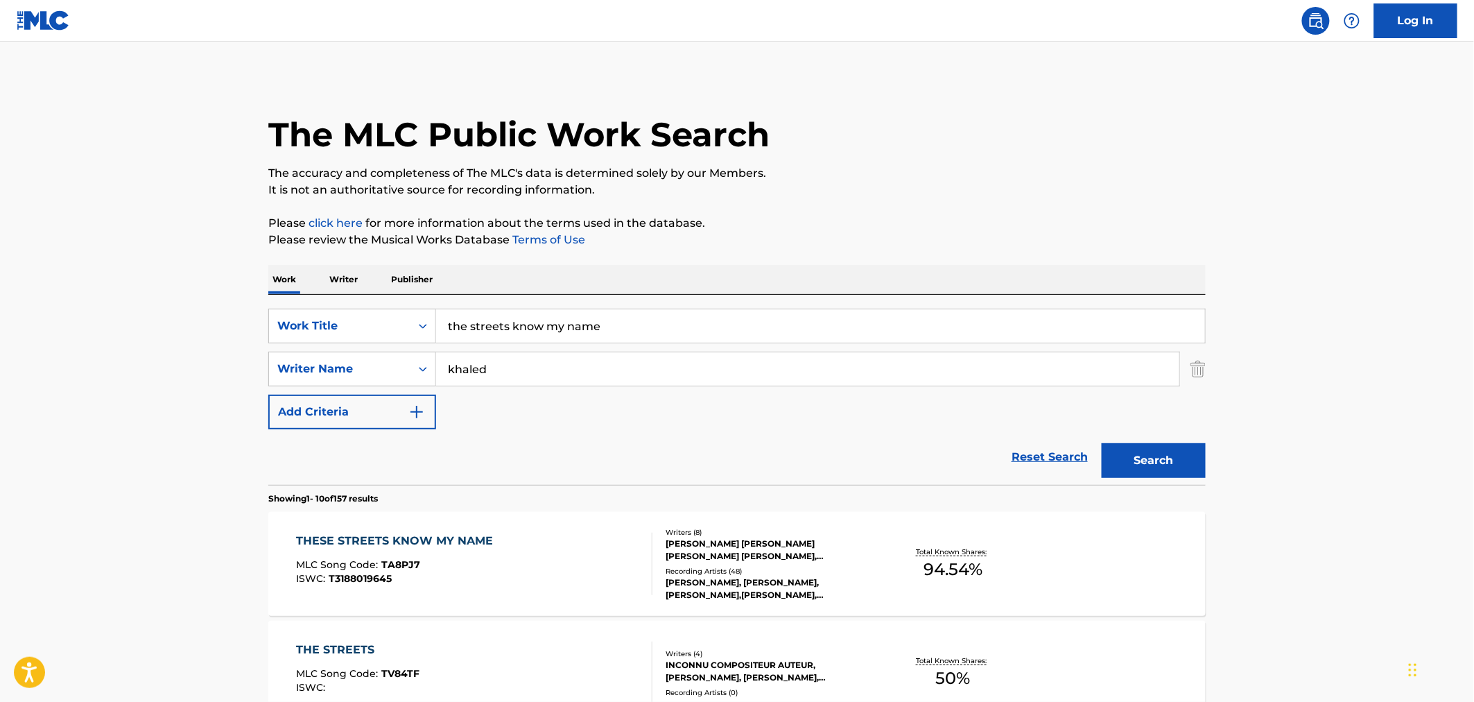
scroll to position [231, 0]
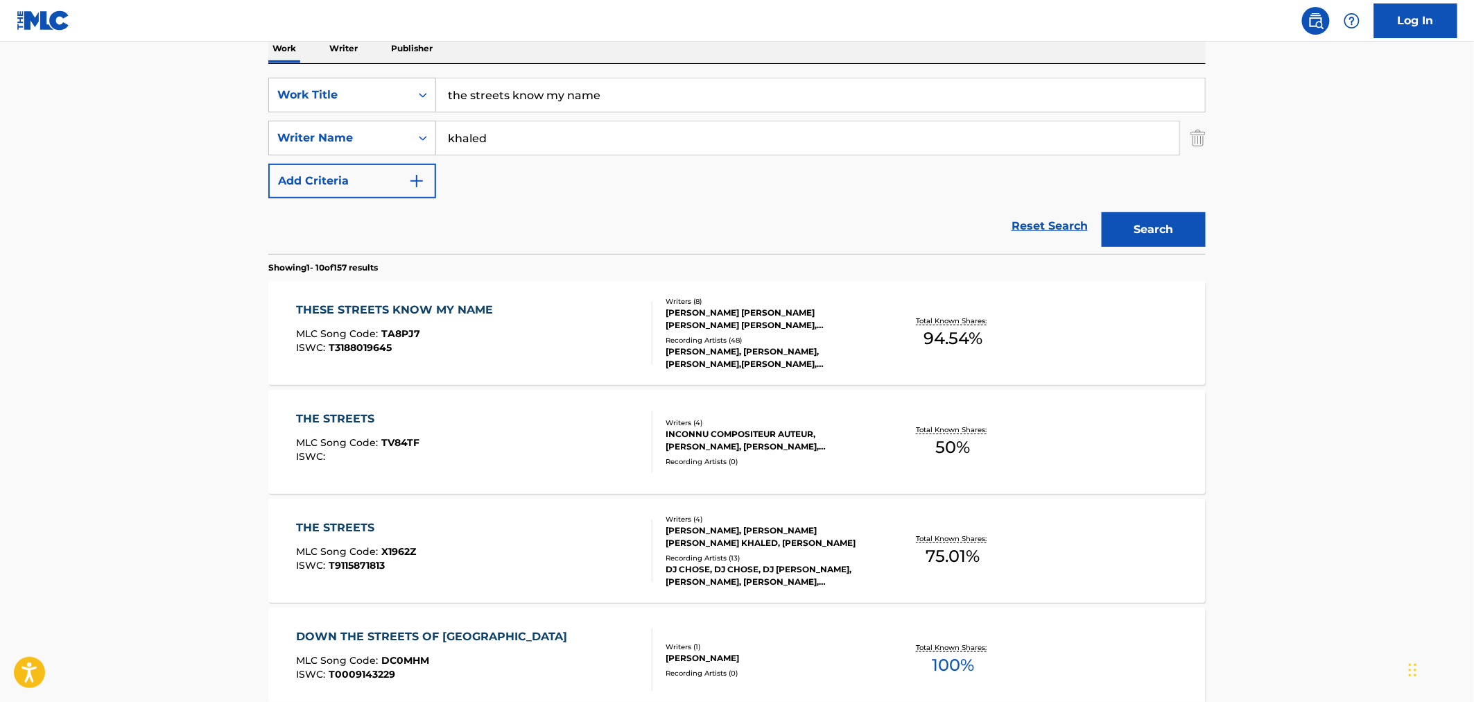
click at [575, 331] on div "THESE STREETS KNOW MY NAME MLC Song Code : TA8PJ7 ISWC : T3188019645" at bounding box center [475, 333] width 356 height 62
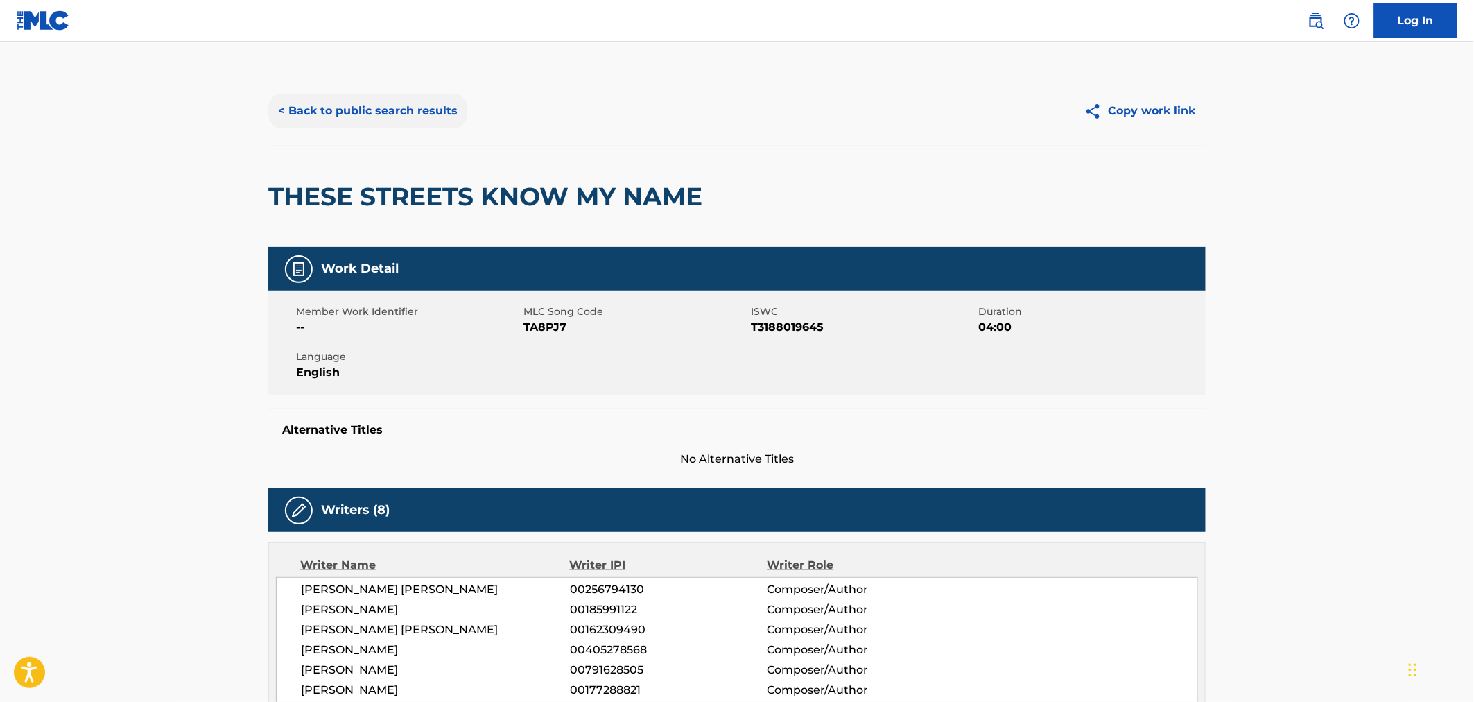
click at [347, 118] on button "< Back to public search results" at bounding box center [367, 111] width 199 height 35
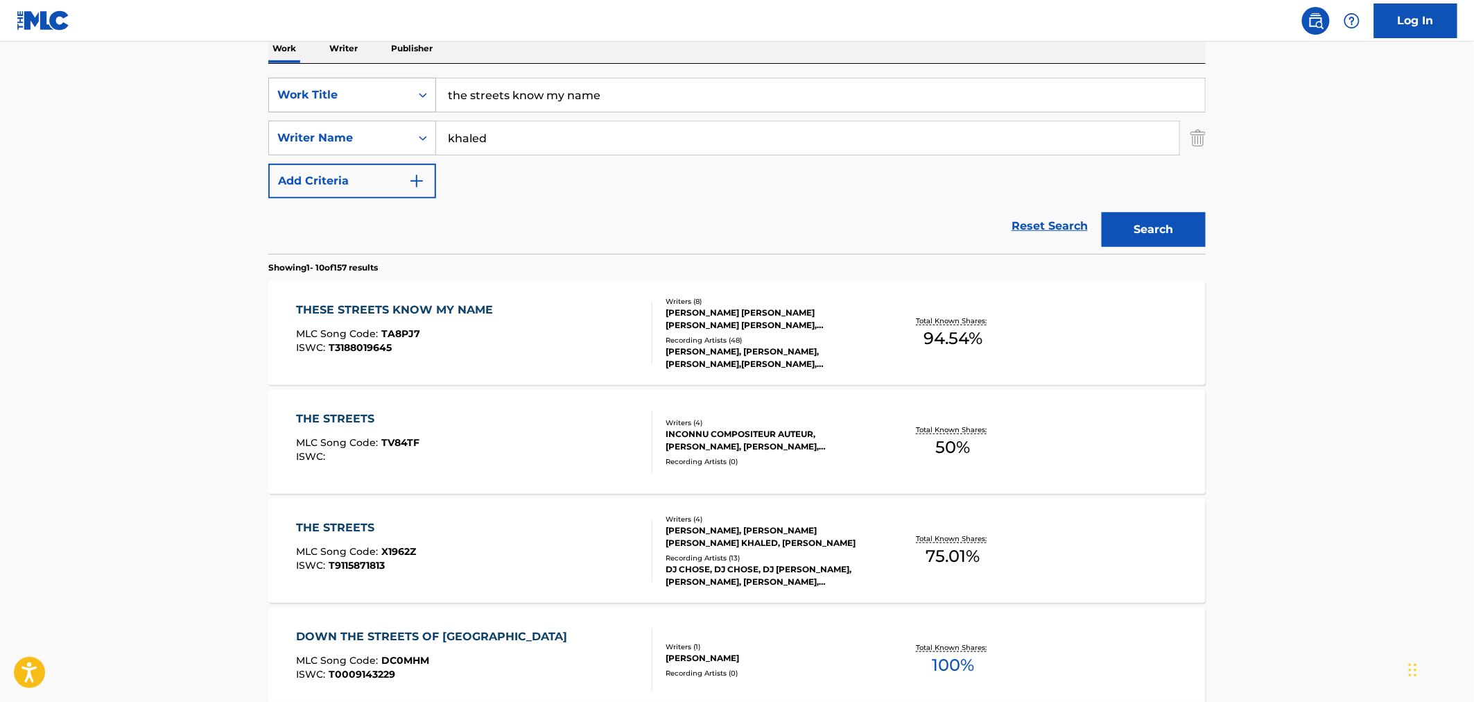
drag, startPoint x: 606, startPoint y: 92, endPoint x: 382, endPoint y: 101, distance: 224.1
click at [382, 101] on div "SearchWithCriteriae04b70a3-280d-4915-957b-da5a28c6970a Work Title the streets k…" at bounding box center [736, 95] width 937 height 35
type input "s"
type input "hymn to [PERSON_NAME]"
type input "hozier"
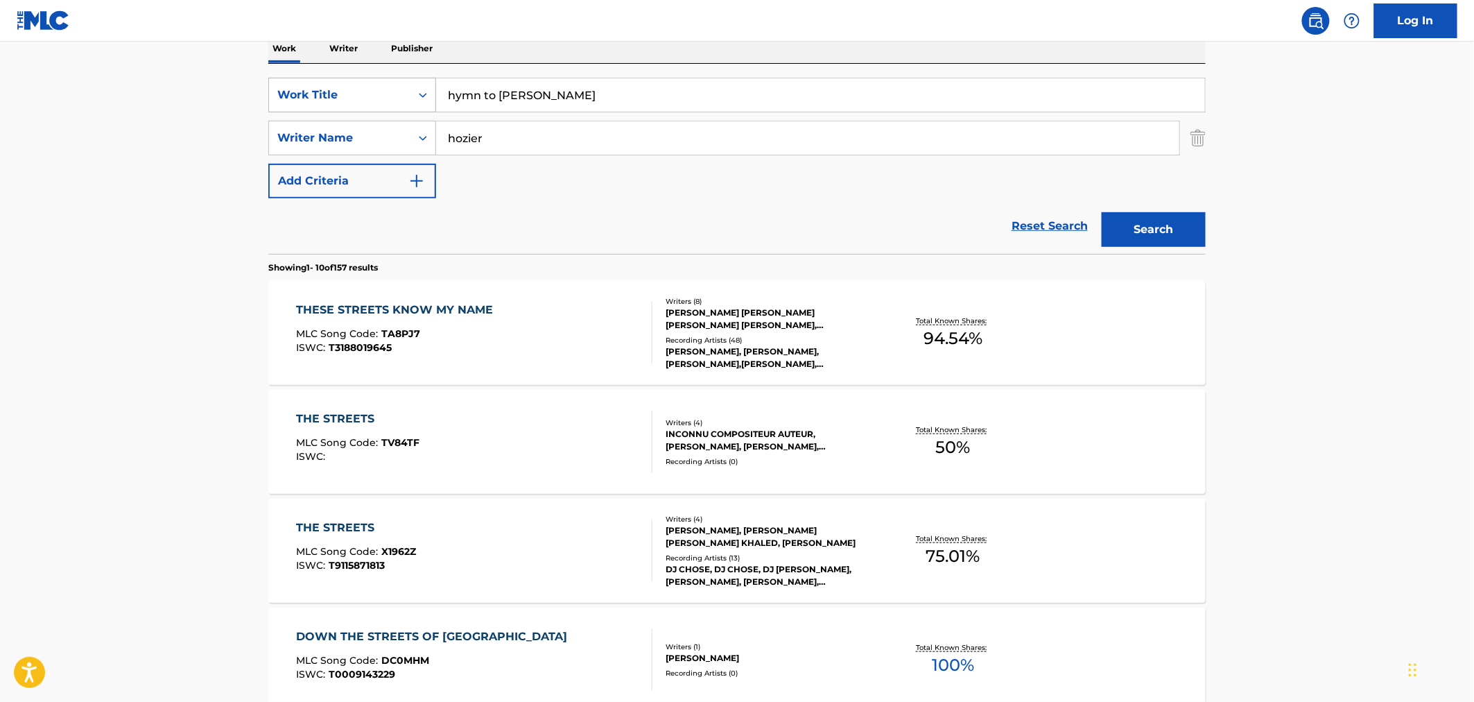
click at [1102, 212] on button "Search" at bounding box center [1154, 229] width 104 height 35
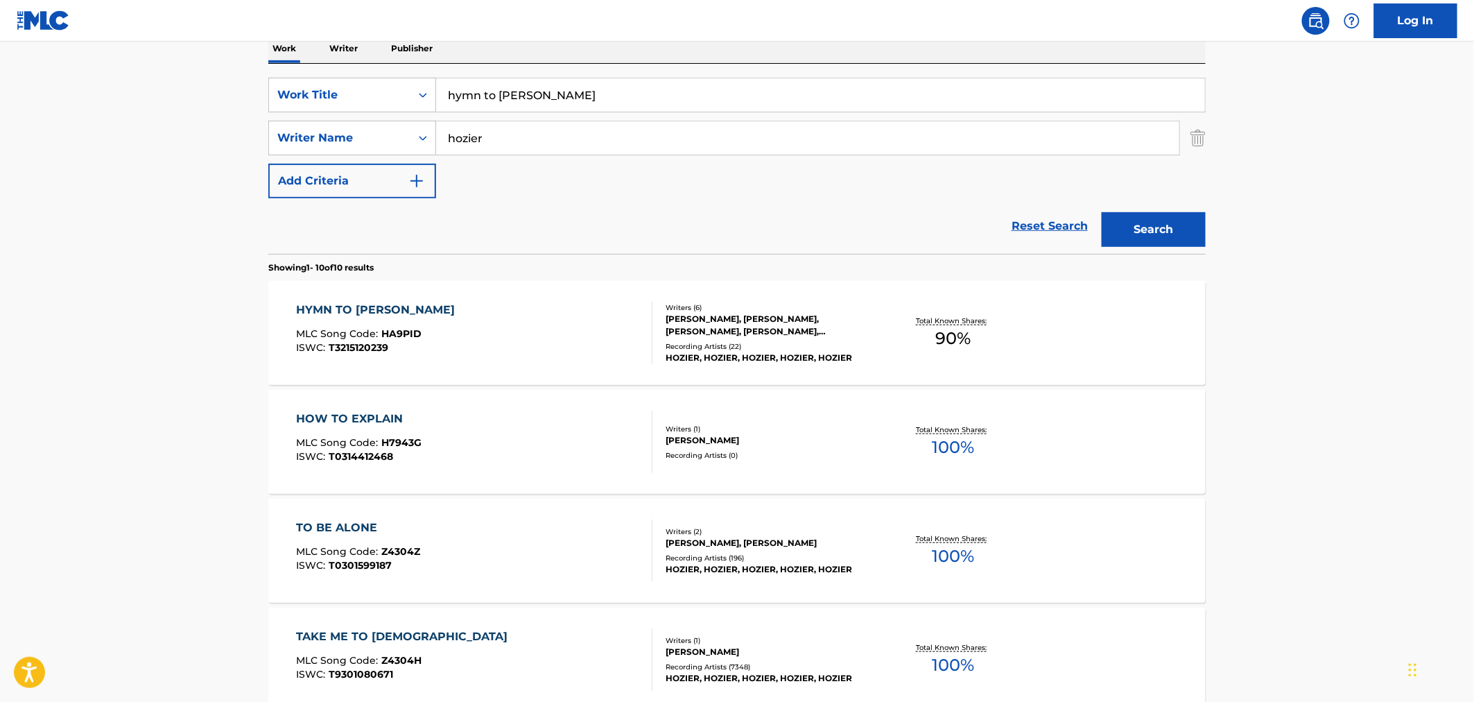
click at [696, 307] on div "Writers ( 6 )" at bounding box center [770, 307] width 209 height 10
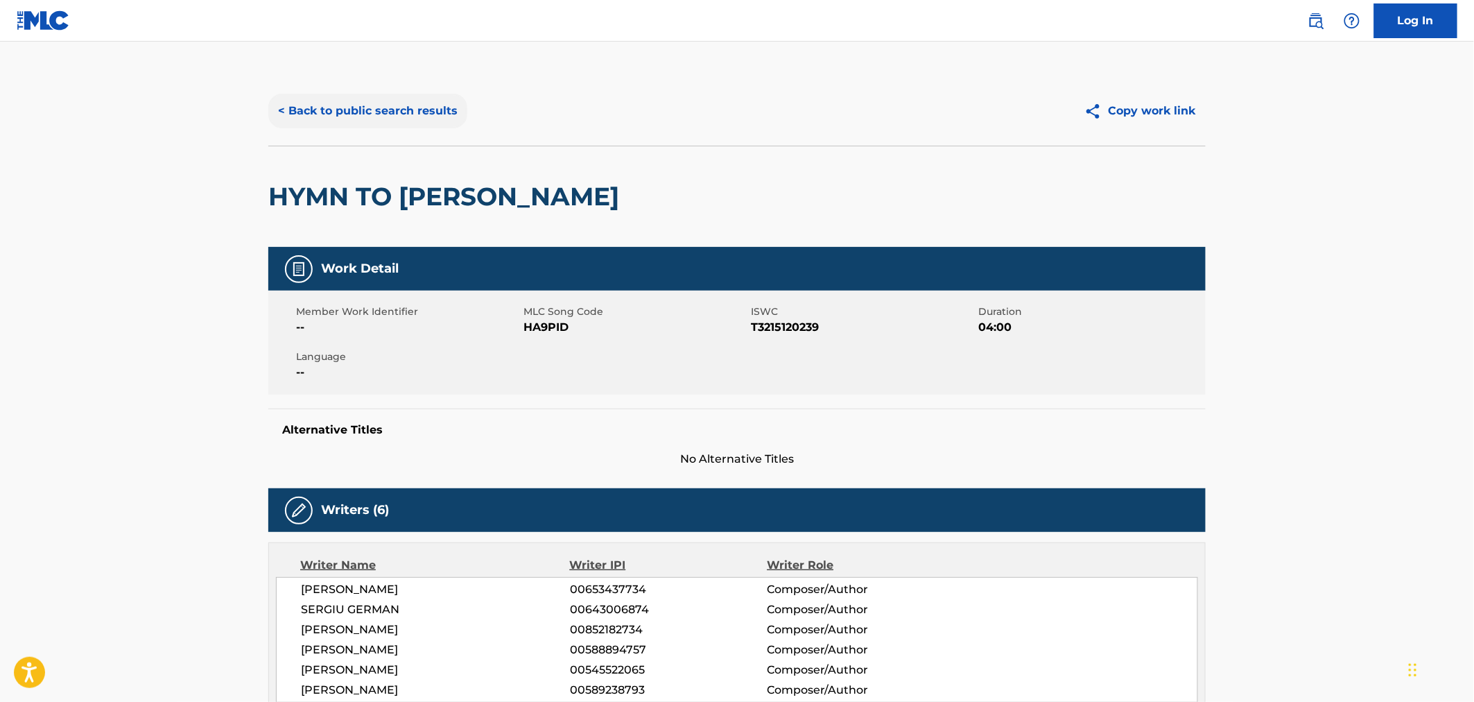
click at [280, 121] on button "< Back to public search results" at bounding box center [367, 111] width 199 height 35
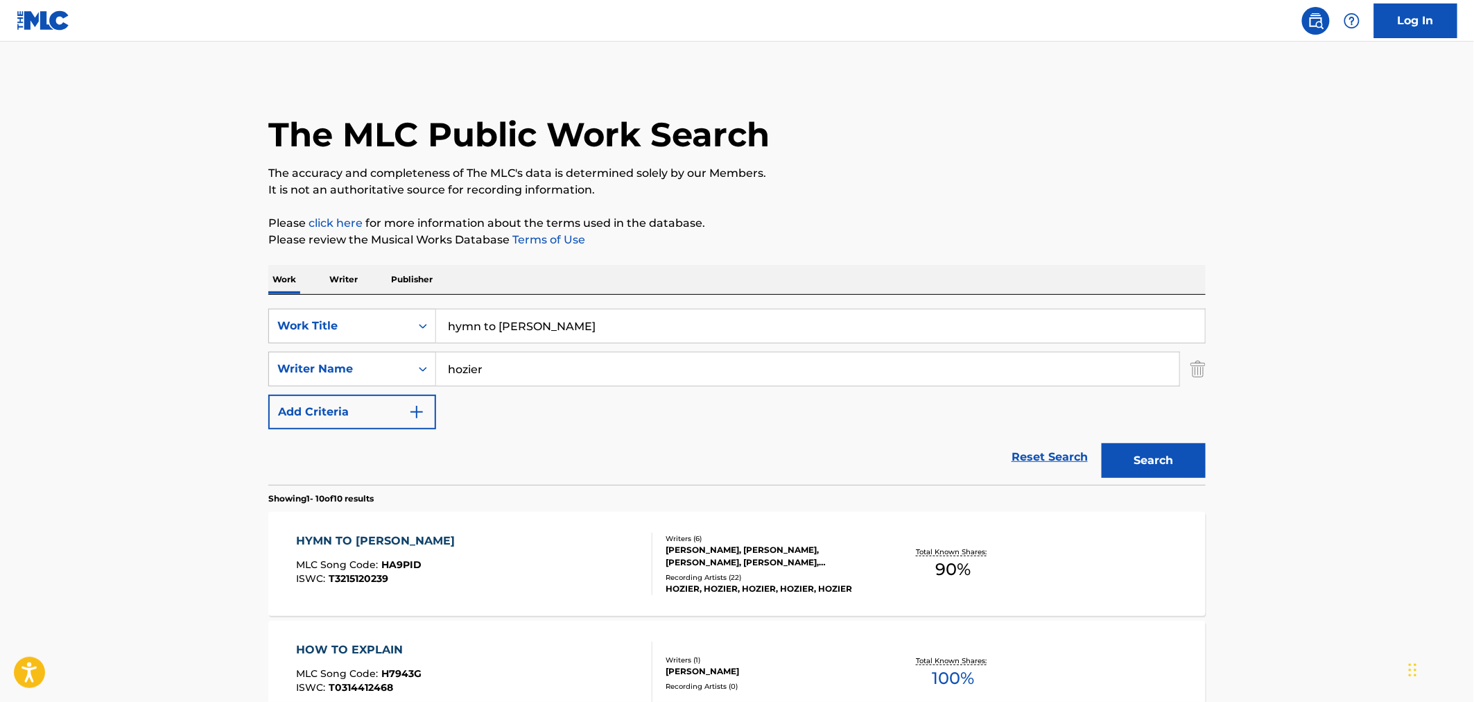
scroll to position [231, 0]
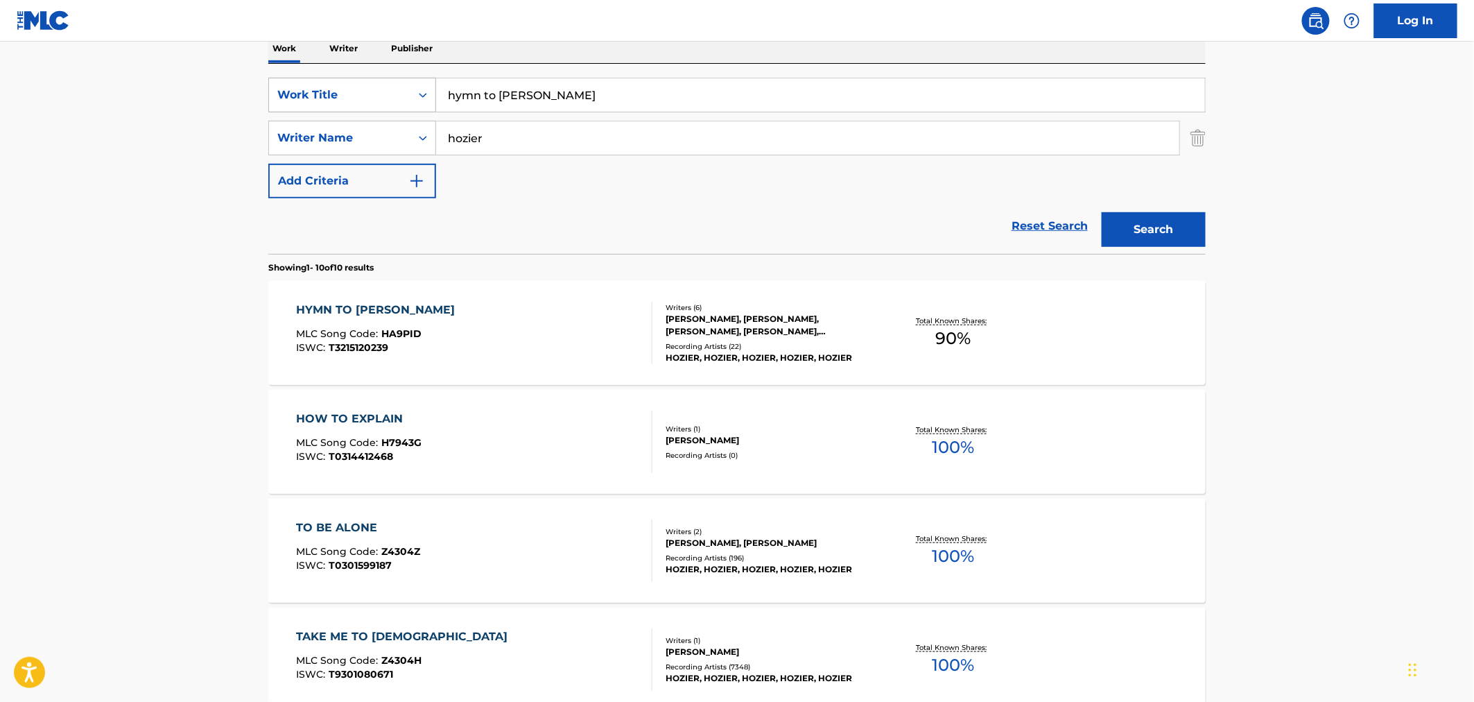
drag, startPoint x: 557, startPoint y: 88, endPoint x: 427, endPoint y: 94, distance: 129.8
click at [430, 90] on div "SearchWithCriteriae04b70a3-280d-4915-957b-da5a28c6970a Work Title hymn to [PERS…" at bounding box center [736, 95] width 937 height 35
type input "son of nyx"
click at [1102, 212] on button "Search" at bounding box center [1154, 229] width 104 height 35
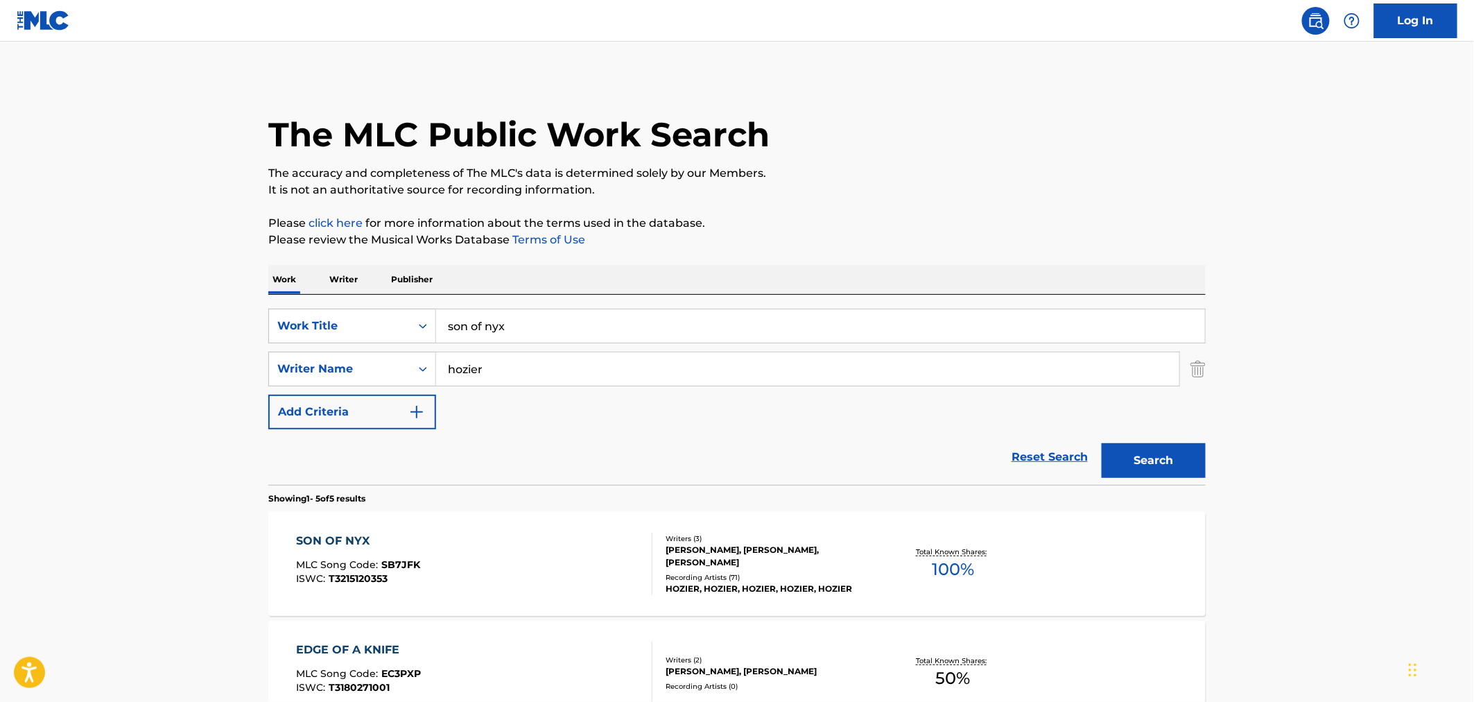
click at [354, 546] on div "SON OF NYX" at bounding box center [359, 540] width 124 height 17
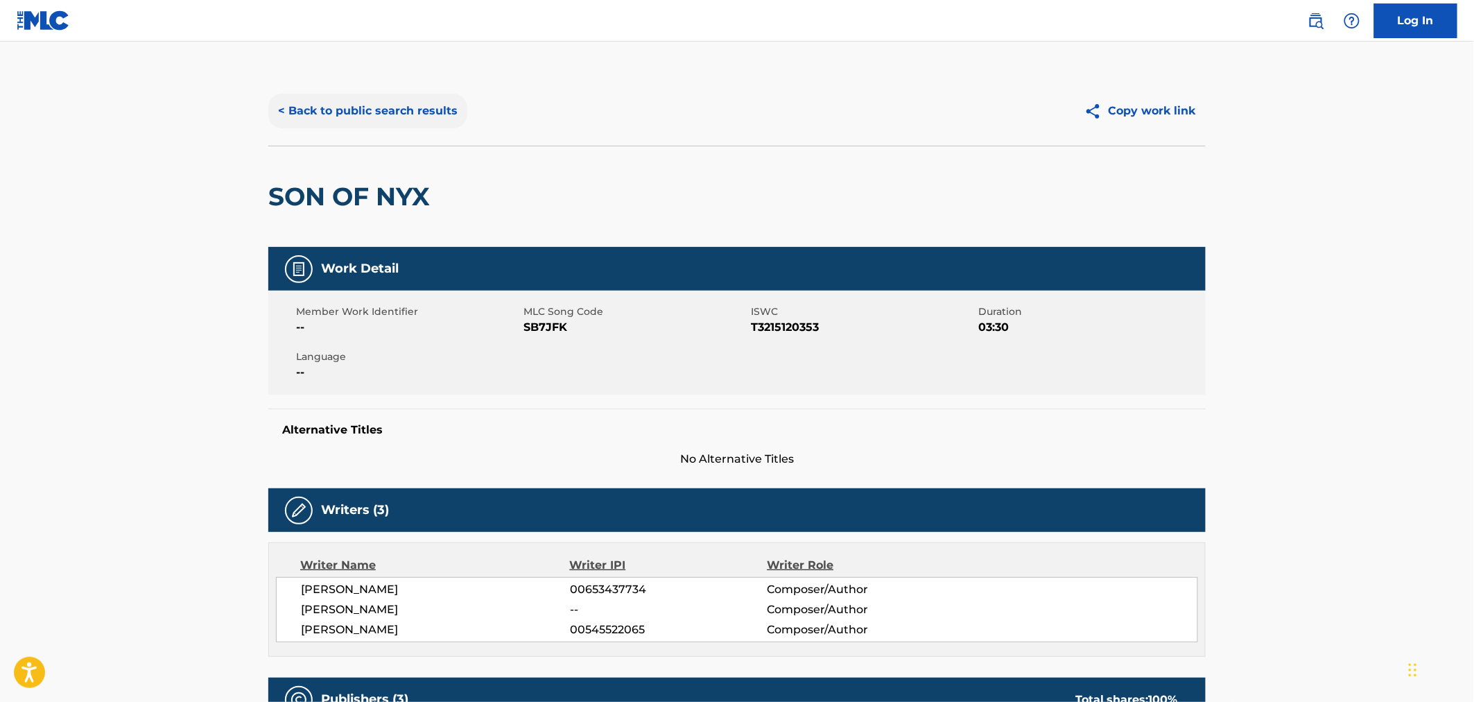
click at [313, 94] on button "< Back to public search results" at bounding box center [367, 111] width 199 height 35
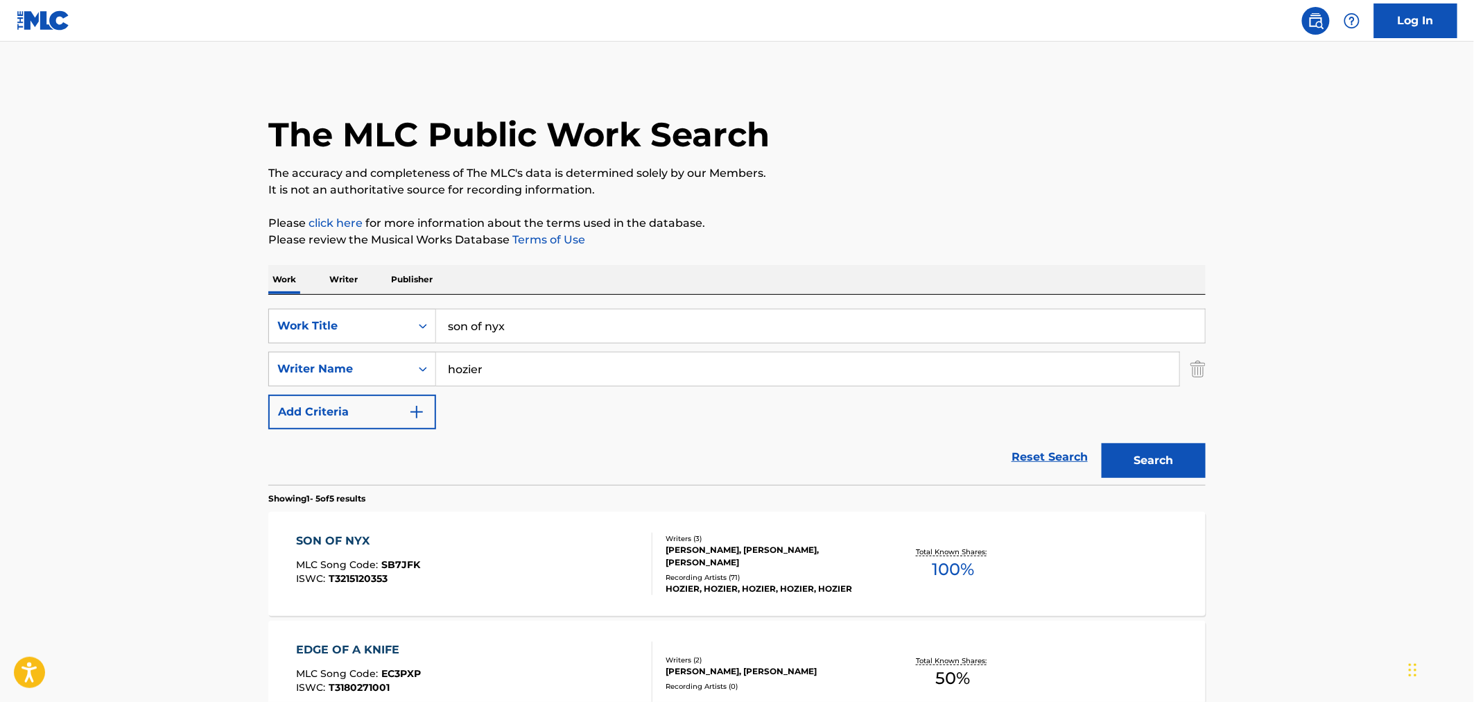
drag, startPoint x: 568, startPoint y: 347, endPoint x: 493, endPoint y: 347, distance: 75.6
click at [493, 347] on div "SearchWithCriteriae04b70a3-280d-4915-957b-da5a28c6970a Work Title son of nyx Se…" at bounding box center [736, 369] width 937 height 121
drag, startPoint x: 536, startPoint y: 328, endPoint x: 433, endPoint y: 328, distance: 102.6
click at [434, 328] on div "SearchWithCriteriae04b70a3-280d-4915-957b-da5a28c6970a Work Title son of nyx" at bounding box center [736, 326] width 937 height 35
type input "booty"
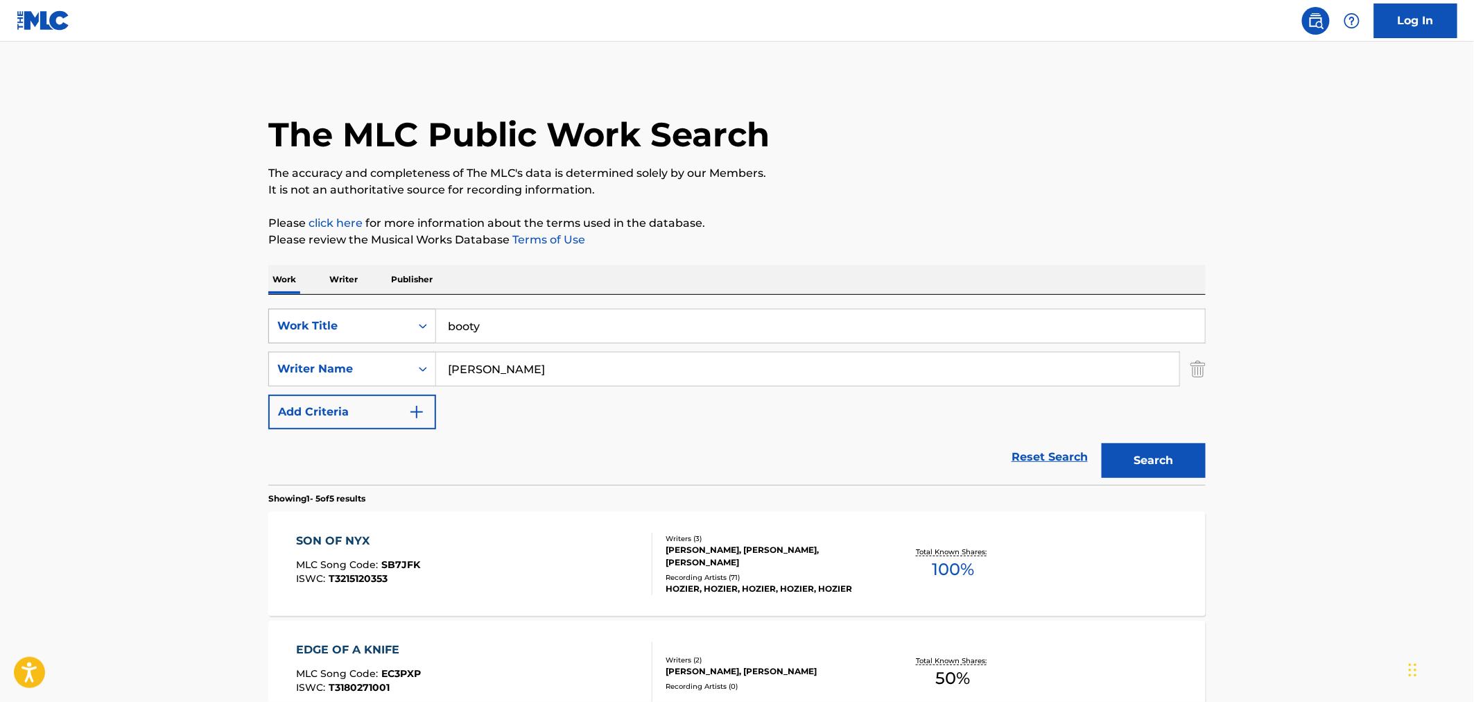
type input "[PERSON_NAME]"
click at [1102, 443] on button "Search" at bounding box center [1154, 460] width 104 height 35
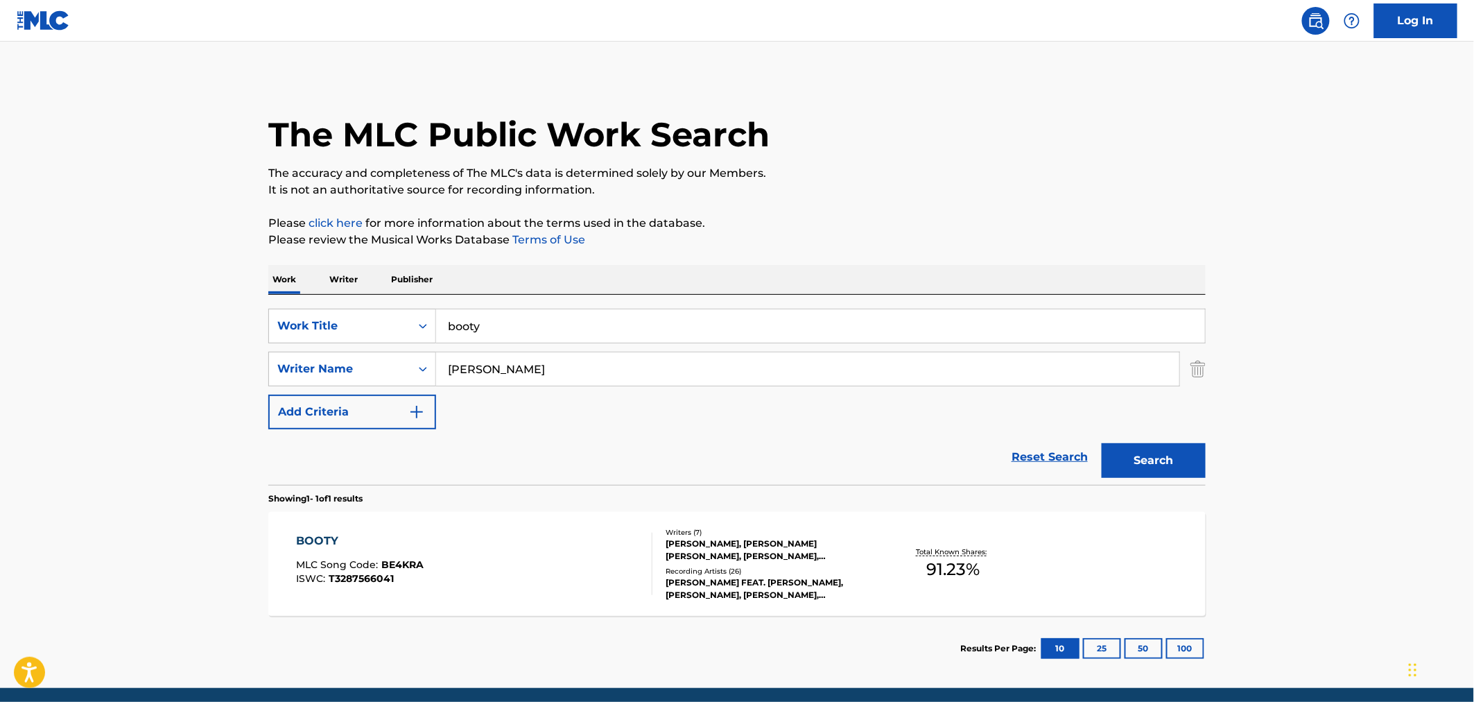
click at [858, 605] on div "BOOTY MLC Song Code : BE4KRA ISWC : T3287566041 Writers ( 7 ) [PERSON_NAME], [P…" at bounding box center [736, 564] width 937 height 104
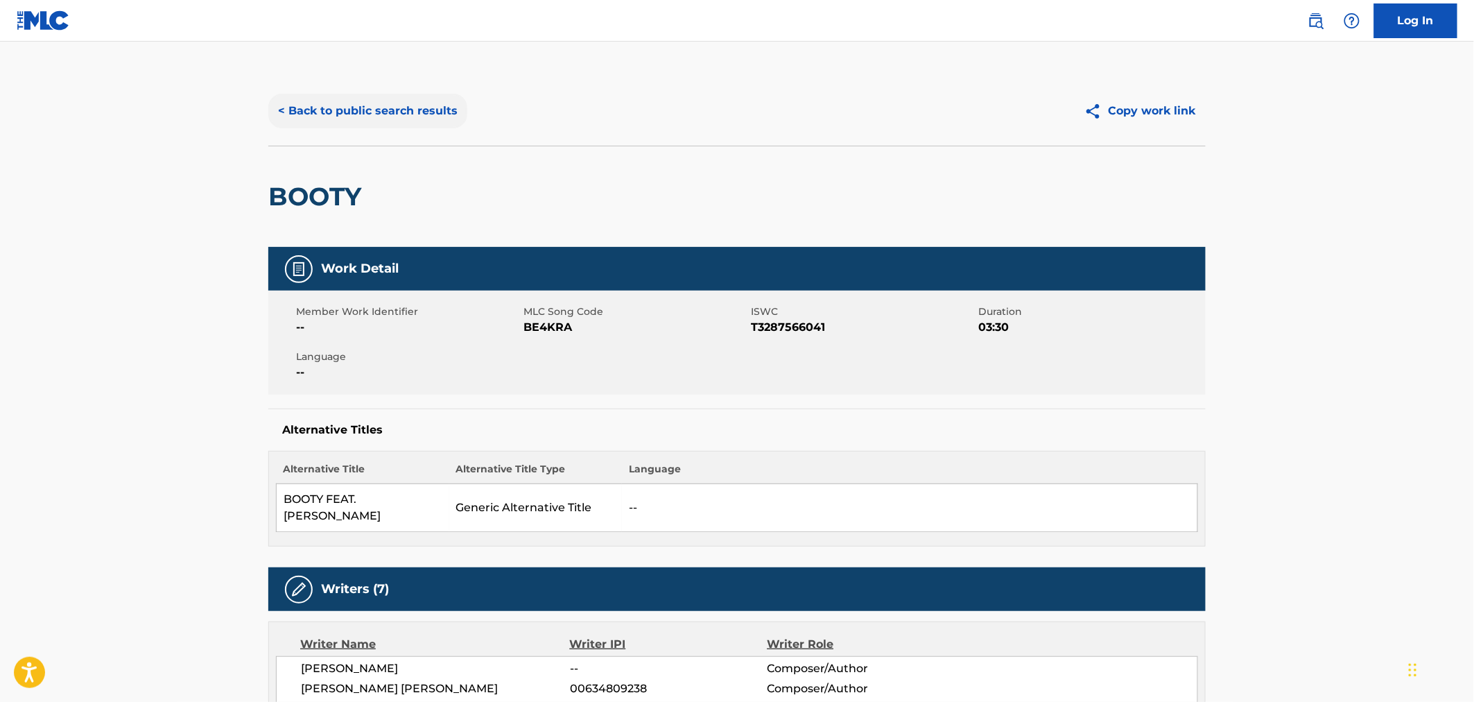
click at [311, 107] on button "< Back to public search results" at bounding box center [367, 111] width 199 height 35
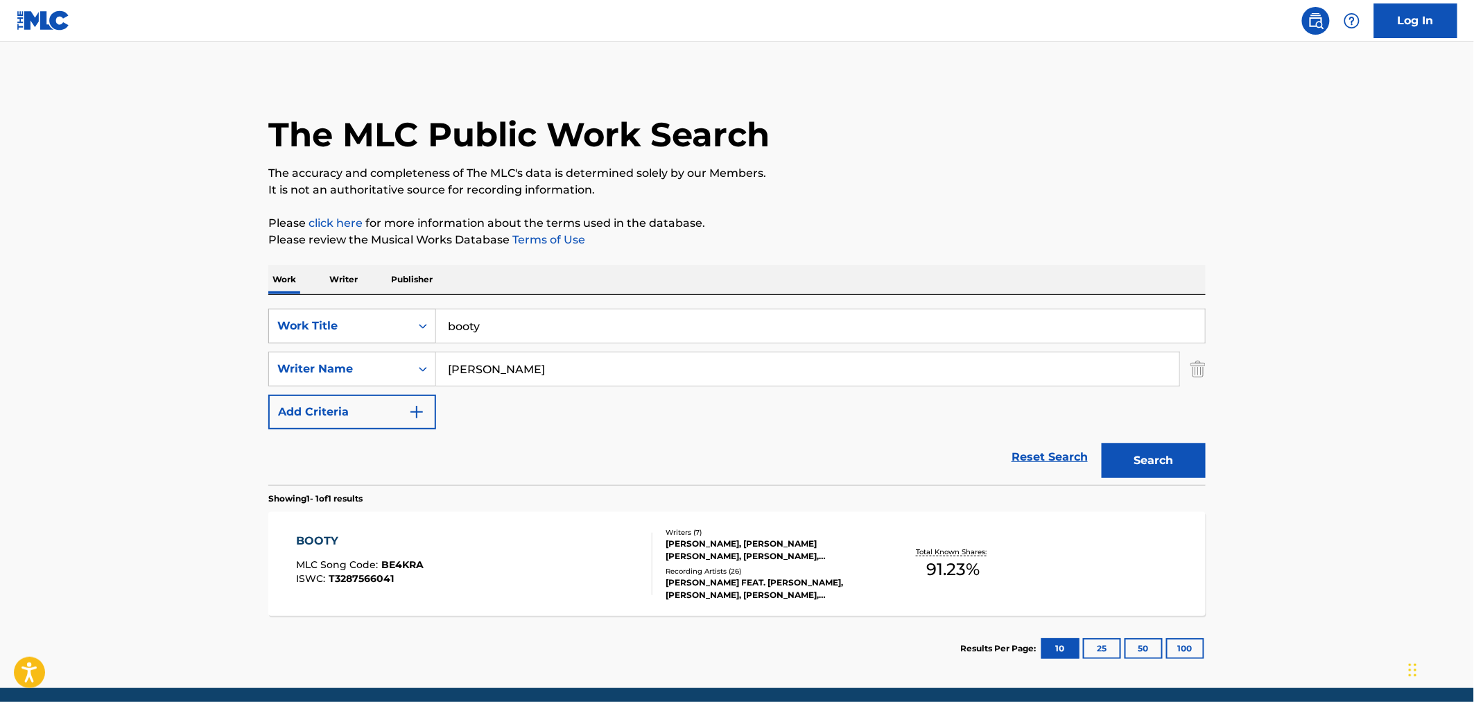
drag, startPoint x: 536, startPoint y: 322, endPoint x: 292, endPoint y: 324, distance: 244.0
click at [292, 324] on div "SearchWithCriteriae04b70a3-280d-4915-957b-da5a28c6970a Work Title booty" at bounding box center [736, 326] width 937 height 35
type input "timeless"
click at [1102, 443] on button "Search" at bounding box center [1154, 460] width 104 height 35
click at [559, 534] on div "TIMELESS MLC Song Code : TX28KI ISWC :" at bounding box center [475, 563] width 356 height 62
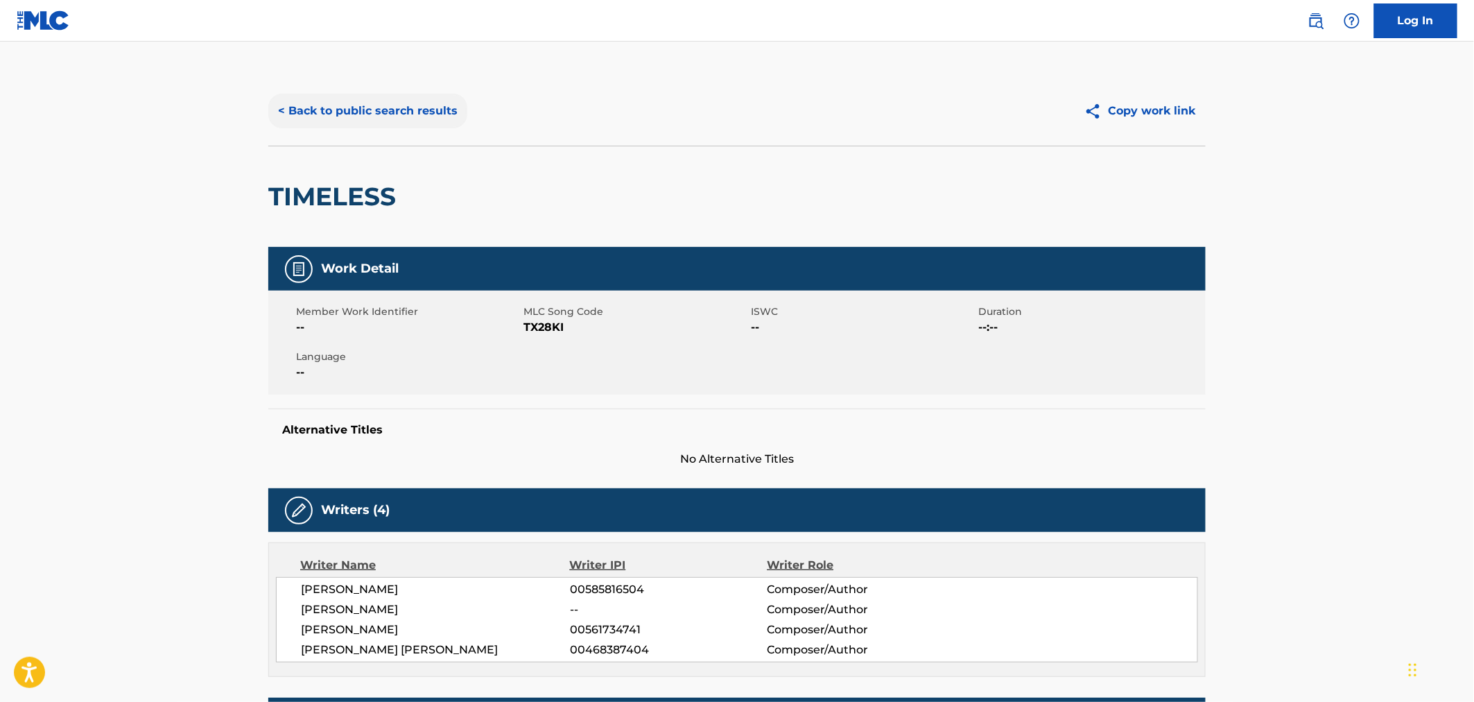
click at [313, 111] on button "< Back to public search results" at bounding box center [367, 111] width 199 height 35
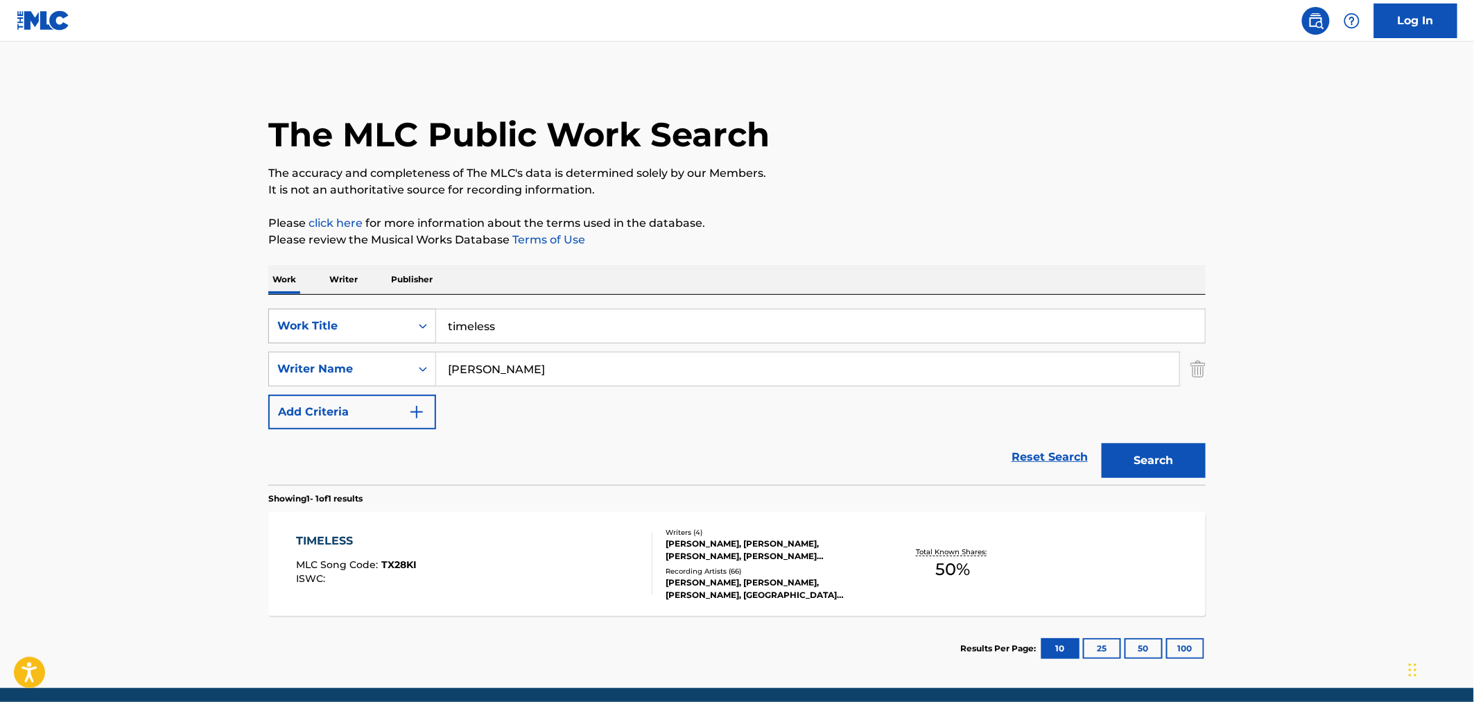
drag, startPoint x: 536, startPoint y: 329, endPoint x: 393, endPoint y: 329, distance: 142.8
click at [393, 329] on div "SearchWithCriteriae04b70a3-280d-4915-957b-da5a28c6970a Work Title timeless" at bounding box center [736, 326] width 937 height 35
type input "doin it all for you"
click at [1102, 443] on button "Search" at bounding box center [1154, 460] width 104 height 35
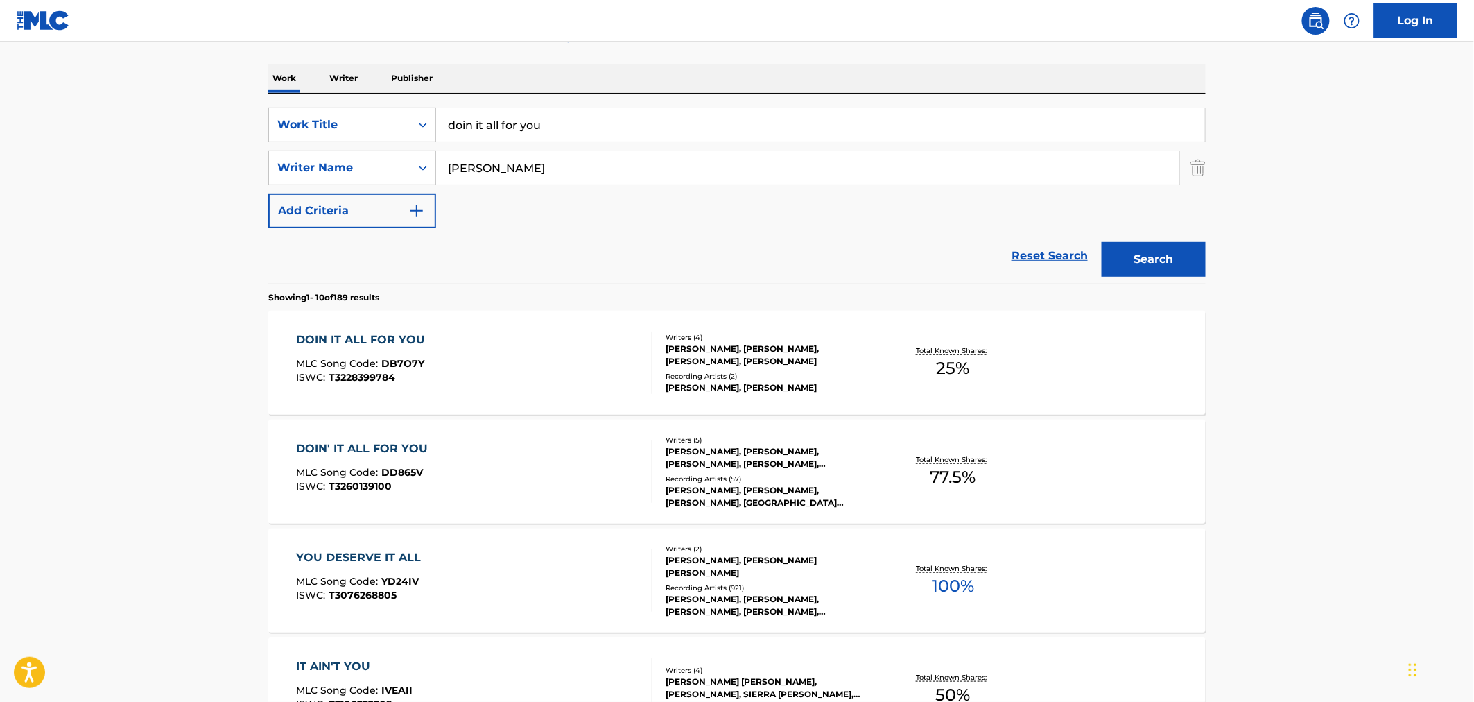
scroll to position [231, 0]
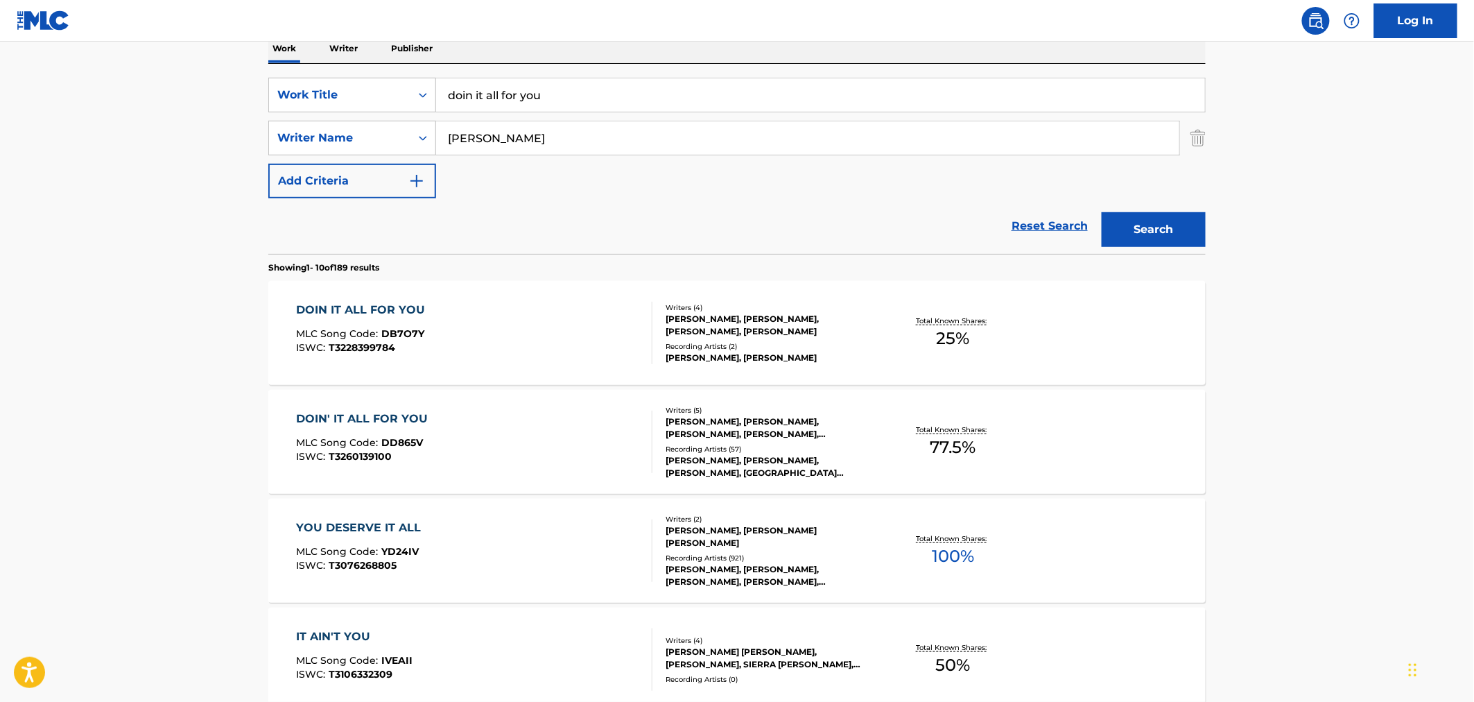
click at [717, 327] on div "[PERSON_NAME], [PERSON_NAME], [PERSON_NAME], [PERSON_NAME]" at bounding box center [770, 325] width 209 height 25
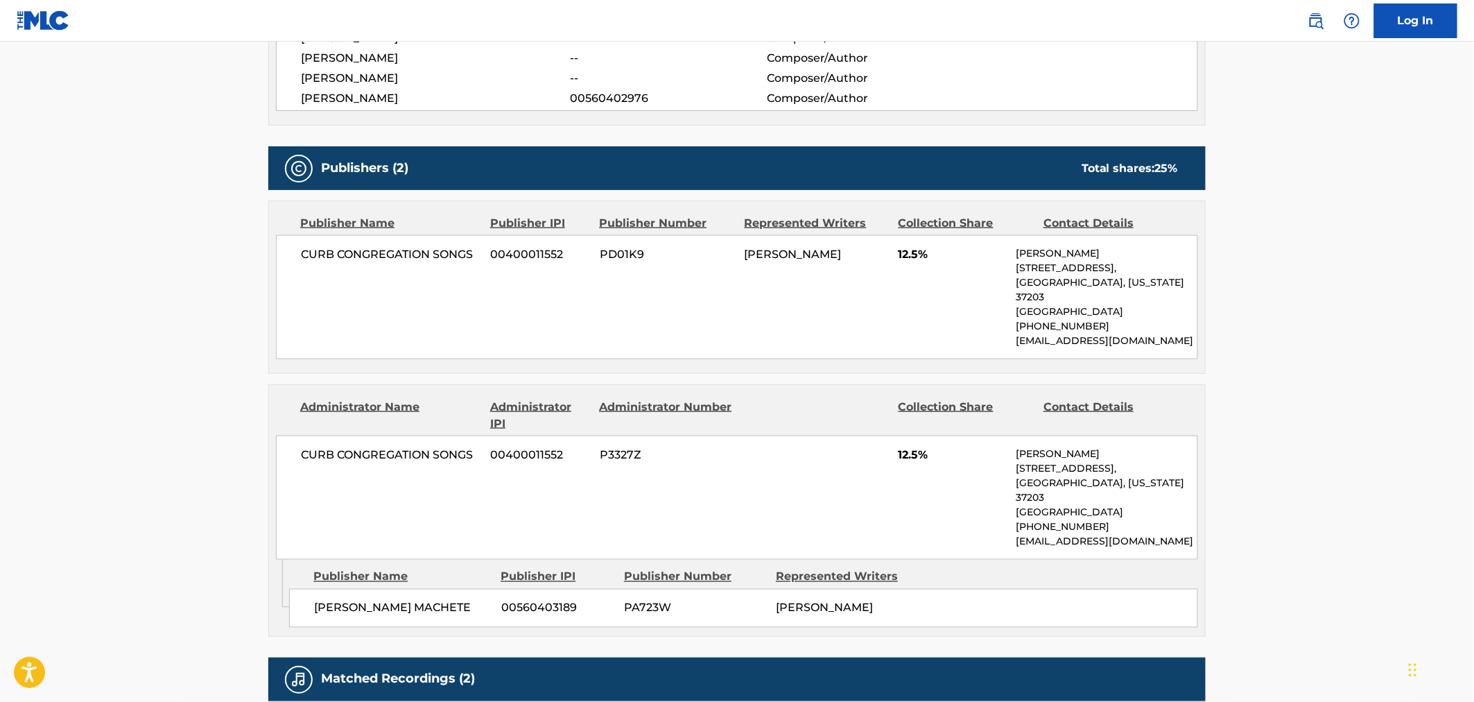
scroll to position [539, 0]
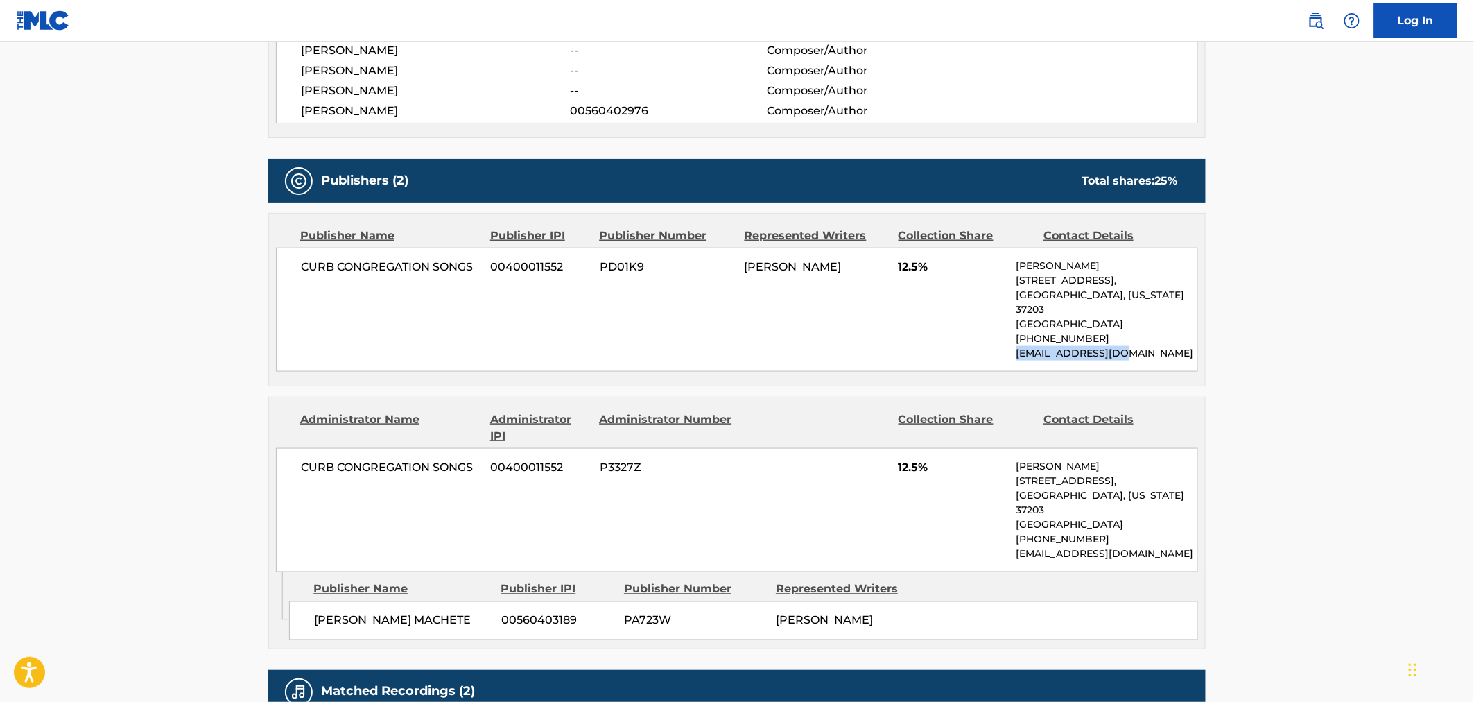
drag, startPoint x: 1122, startPoint y: 341, endPoint x: 1007, endPoint y: 334, distance: 115.3
click at [1007, 334] on div "CURB CONGREGATION SONGS 00400011552 PD01K9 [PERSON_NAME] 12.5% [PERSON_NAME] [S…" at bounding box center [737, 310] width 922 height 124
copy p "[EMAIL_ADDRESS][DOMAIN_NAME]"
click at [983, 366] on div "Publisher Name Publisher IPI Publisher Number Represented Writers Collection Sh…" at bounding box center [737, 300] width 936 height 172
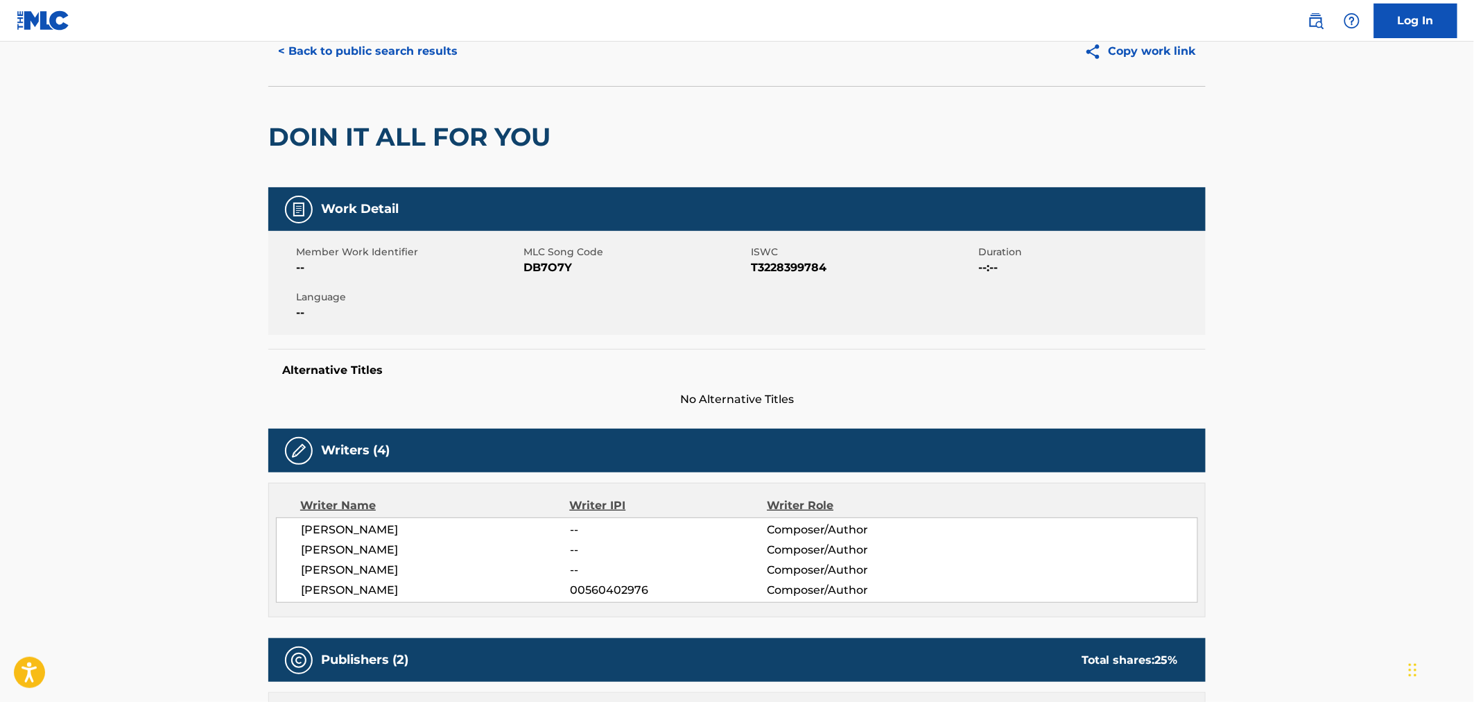
scroll to position [0, 0]
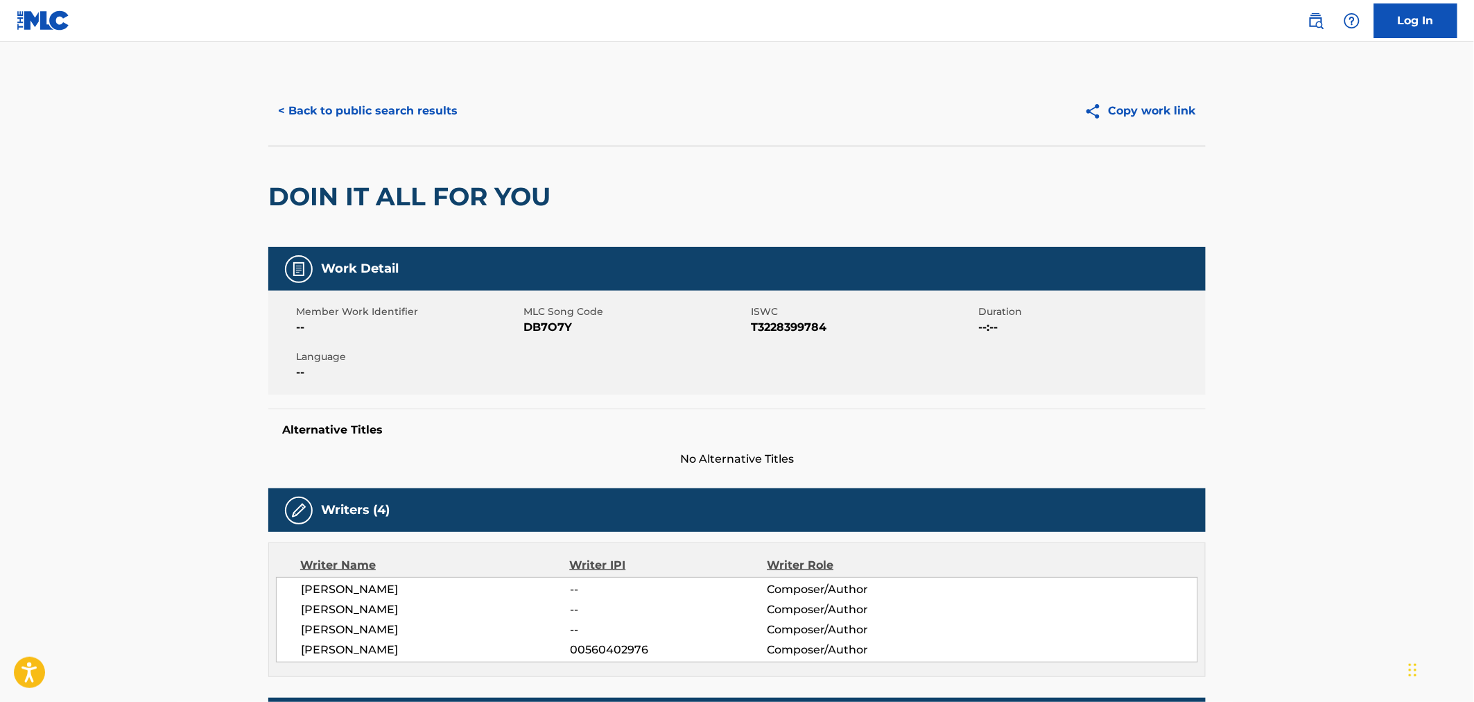
click at [1173, 87] on div "< Back to public search results Copy work link" at bounding box center [736, 110] width 937 height 69
click at [1165, 105] on button "Copy work link" at bounding box center [1140, 111] width 131 height 35
click at [338, 125] on button "< Back to public search results" at bounding box center [367, 111] width 199 height 35
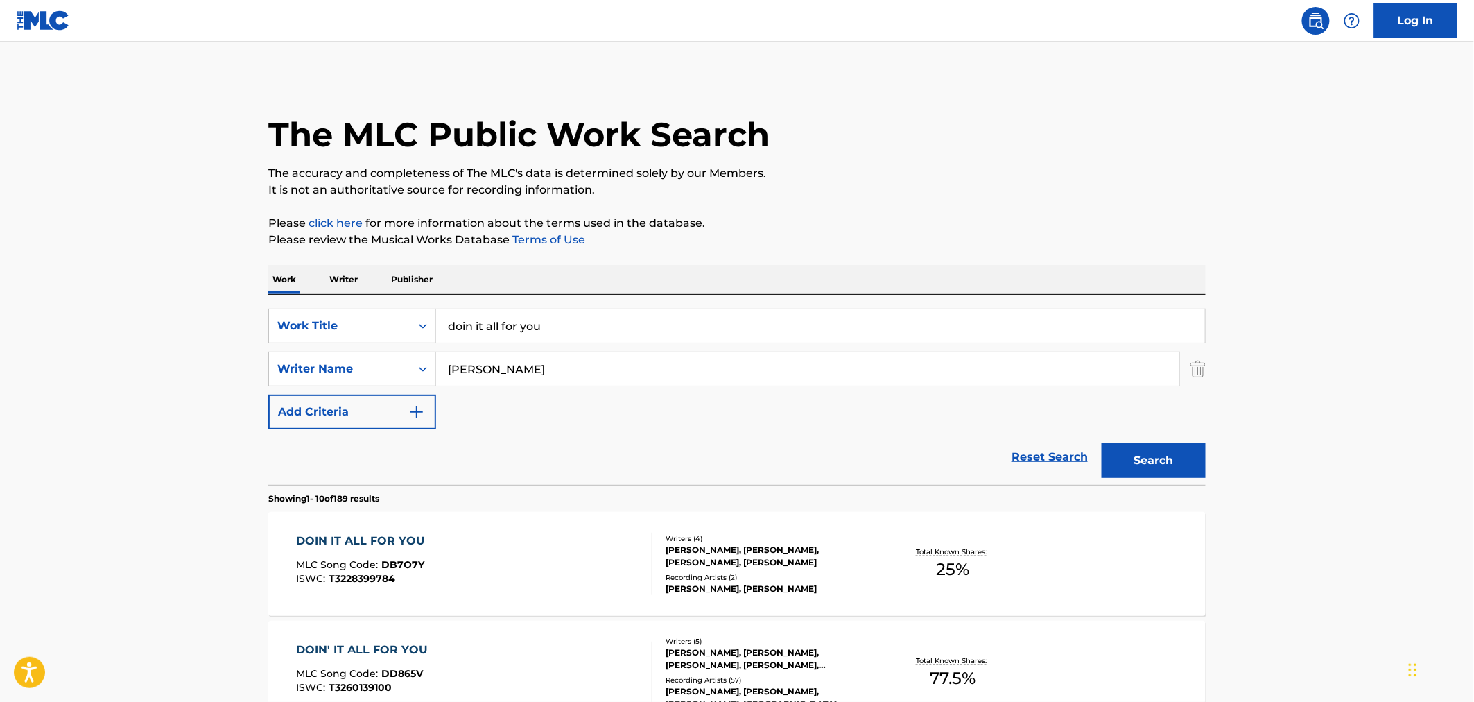
scroll to position [231, 0]
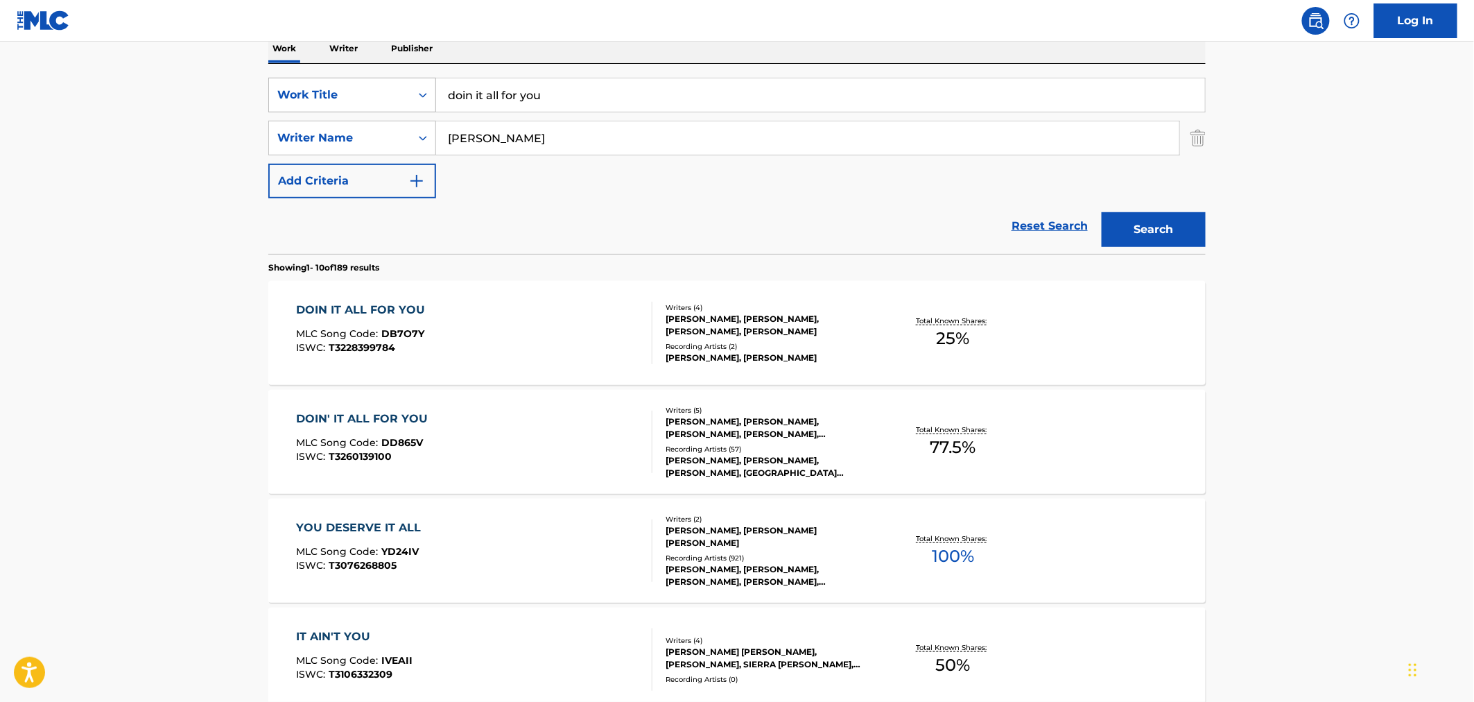
drag, startPoint x: 572, startPoint y: 111, endPoint x: 422, endPoint y: 110, distance: 150.4
click at [422, 110] on div "SearchWithCriteriae04b70a3-280d-4915-957b-da5a28c6970a Work Title doin it all f…" at bounding box center [736, 95] width 937 height 35
type input "been like this"
click at [1102, 212] on button "Search" at bounding box center [1154, 229] width 104 height 35
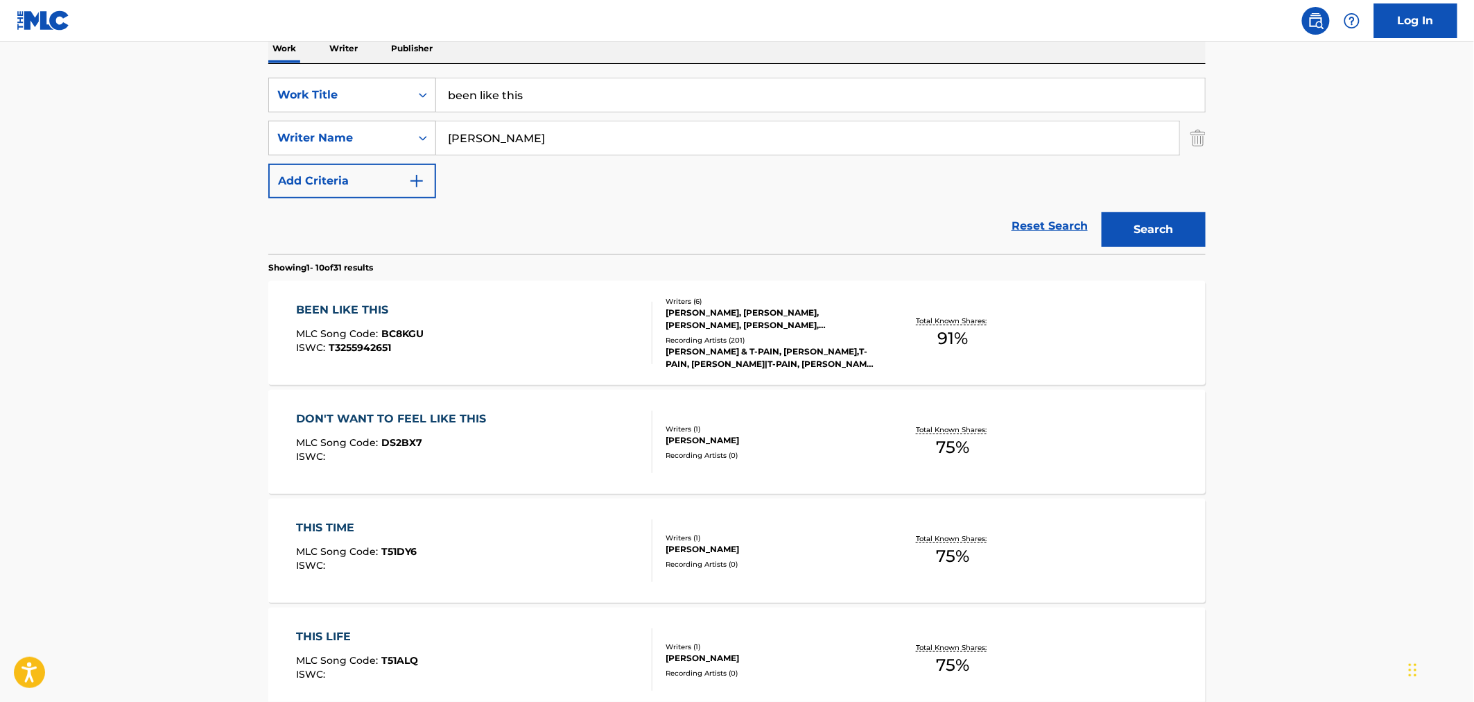
click at [736, 315] on div "[PERSON_NAME], [PERSON_NAME], [PERSON_NAME], [PERSON_NAME], [PERSON_NAME] [PERS…" at bounding box center [770, 318] width 209 height 25
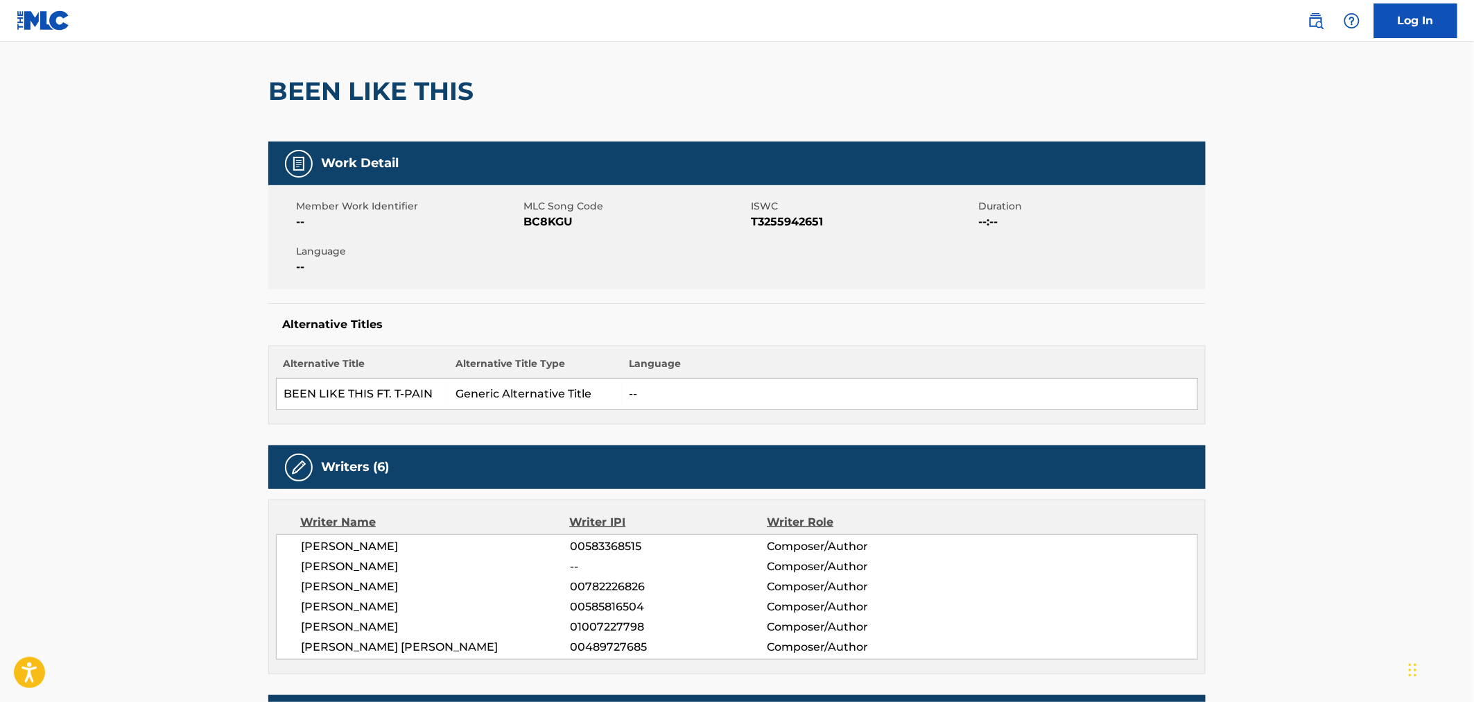
scroll to position [77, 0]
